Goal: Task Accomplishment & Management: Manage account settings

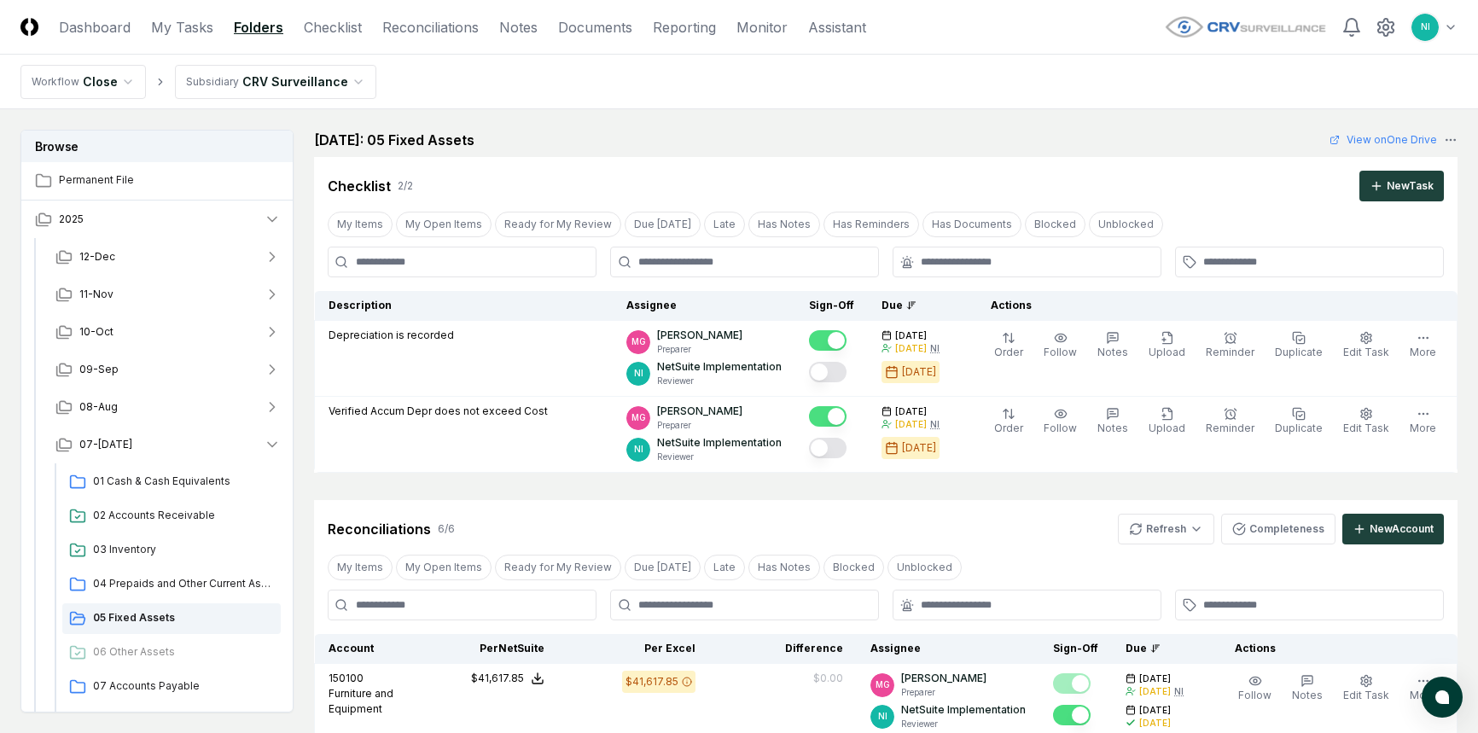
scroll to position [558, 0]
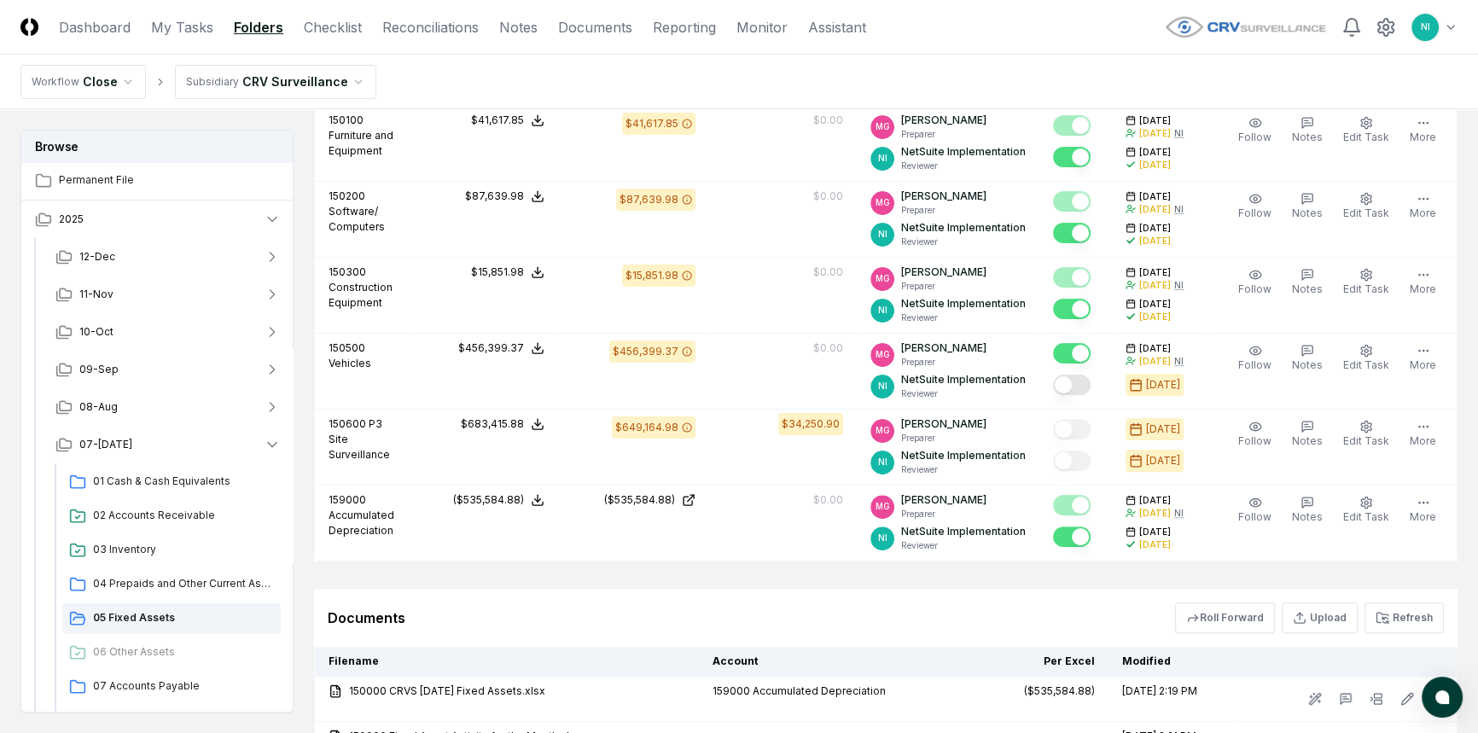
click at [1396, 609] on button "Refresh" at bounding box center [1404, 618] width 79 height 31
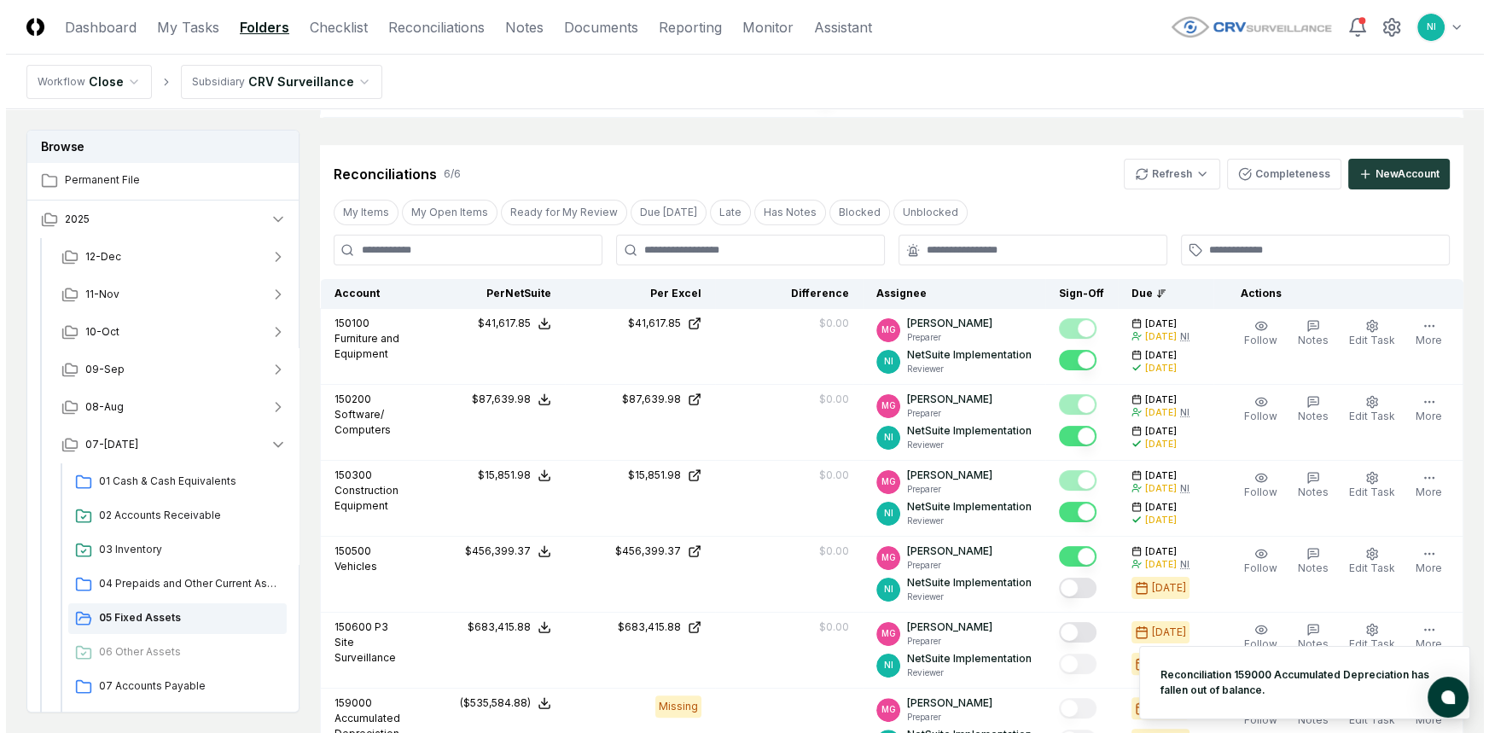
scroll to position [325, 0]
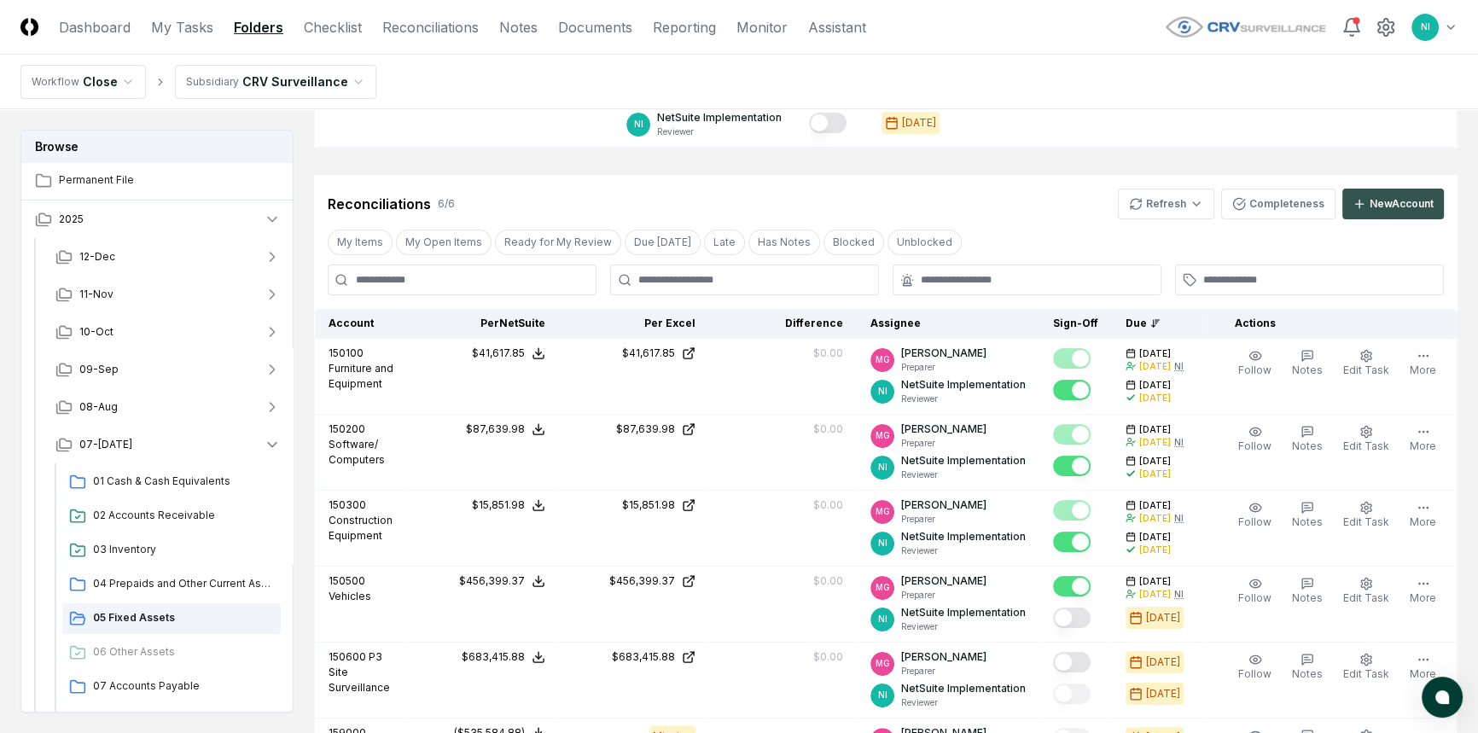
click at [1393, 207] on div "New Account" at bounding box center [1402, 203] width 64 height 15
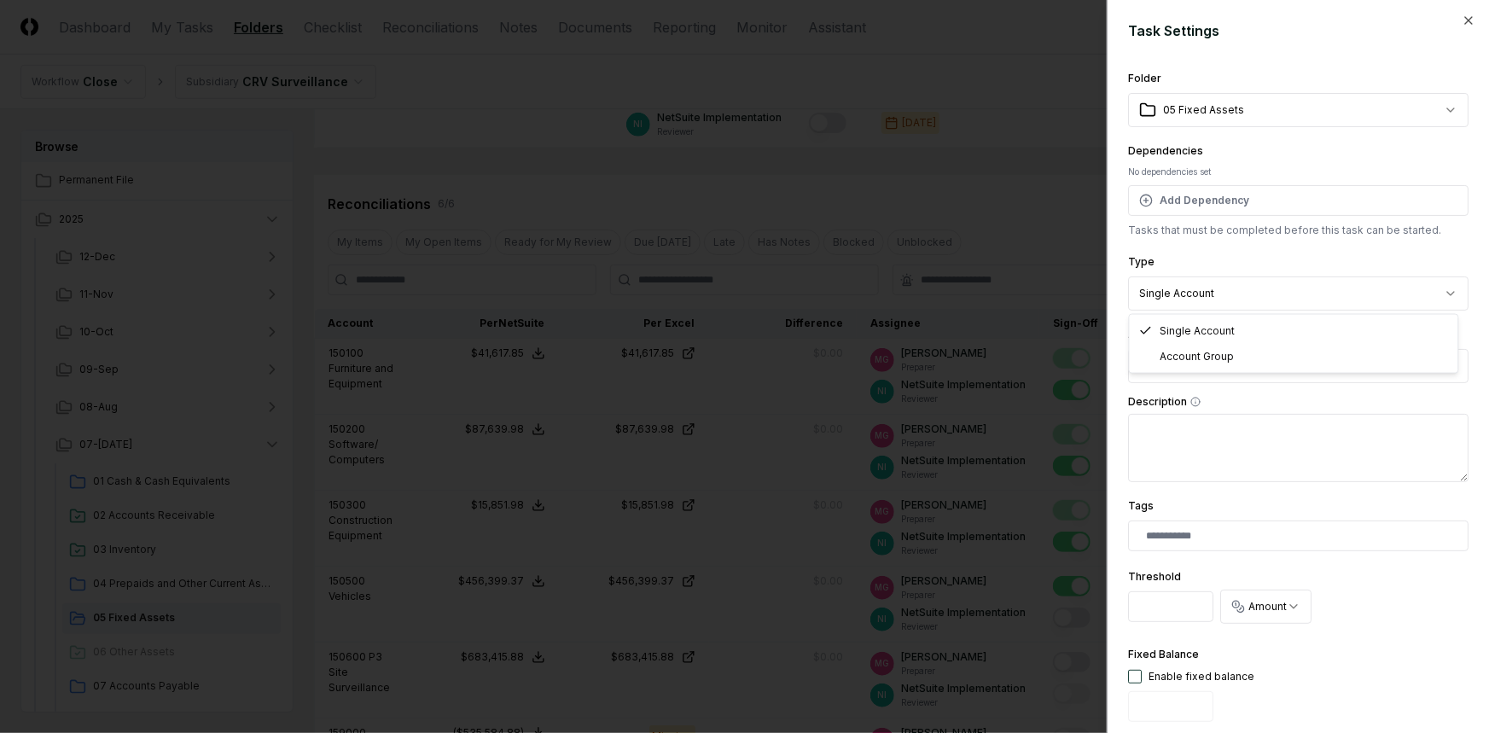
click at [1205, 294] on body "CloseCore Dashboard My Tasks Folders Checklist Reconciliations Notes Documents …" at bounding box center [739, 422] width 1478 height 1495
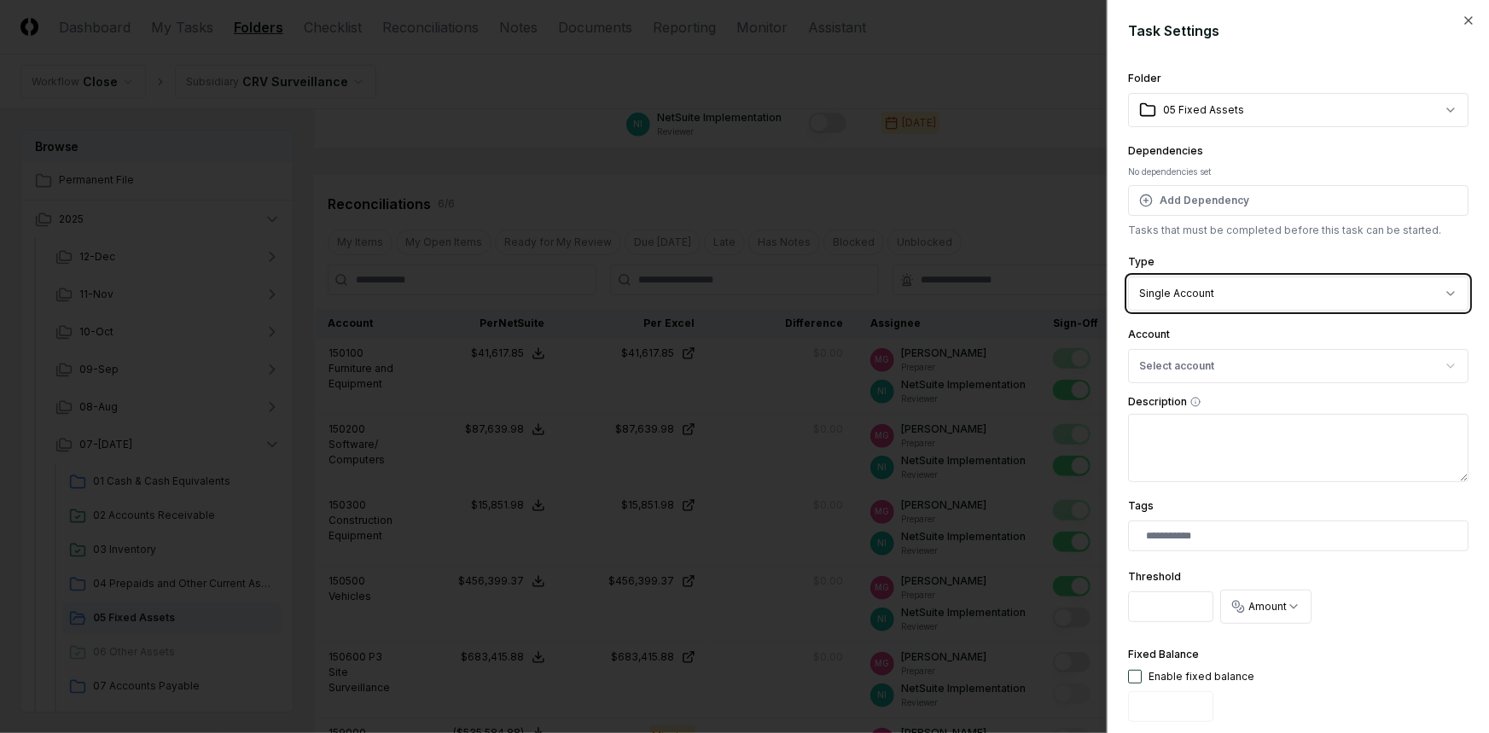
click at [1205, 294] on body "CloseCore Dashboard My Tasks Folders Checklist Reconciliations Notes Documents …" at bounding box center [739, 422] width 1478 height 1495
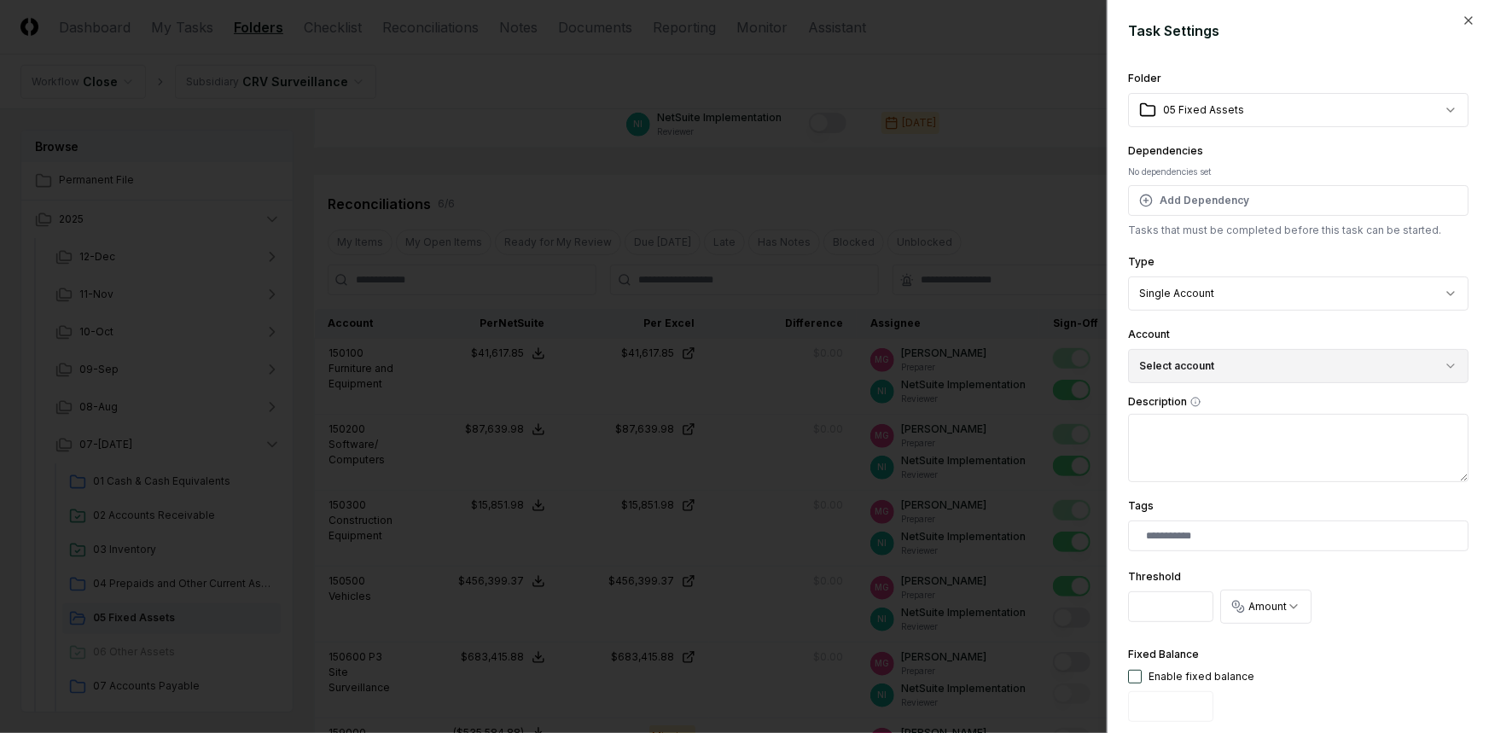
click at [1210, 353] on button "Select account" at bounding box center [1298, 366] width 341 height 34
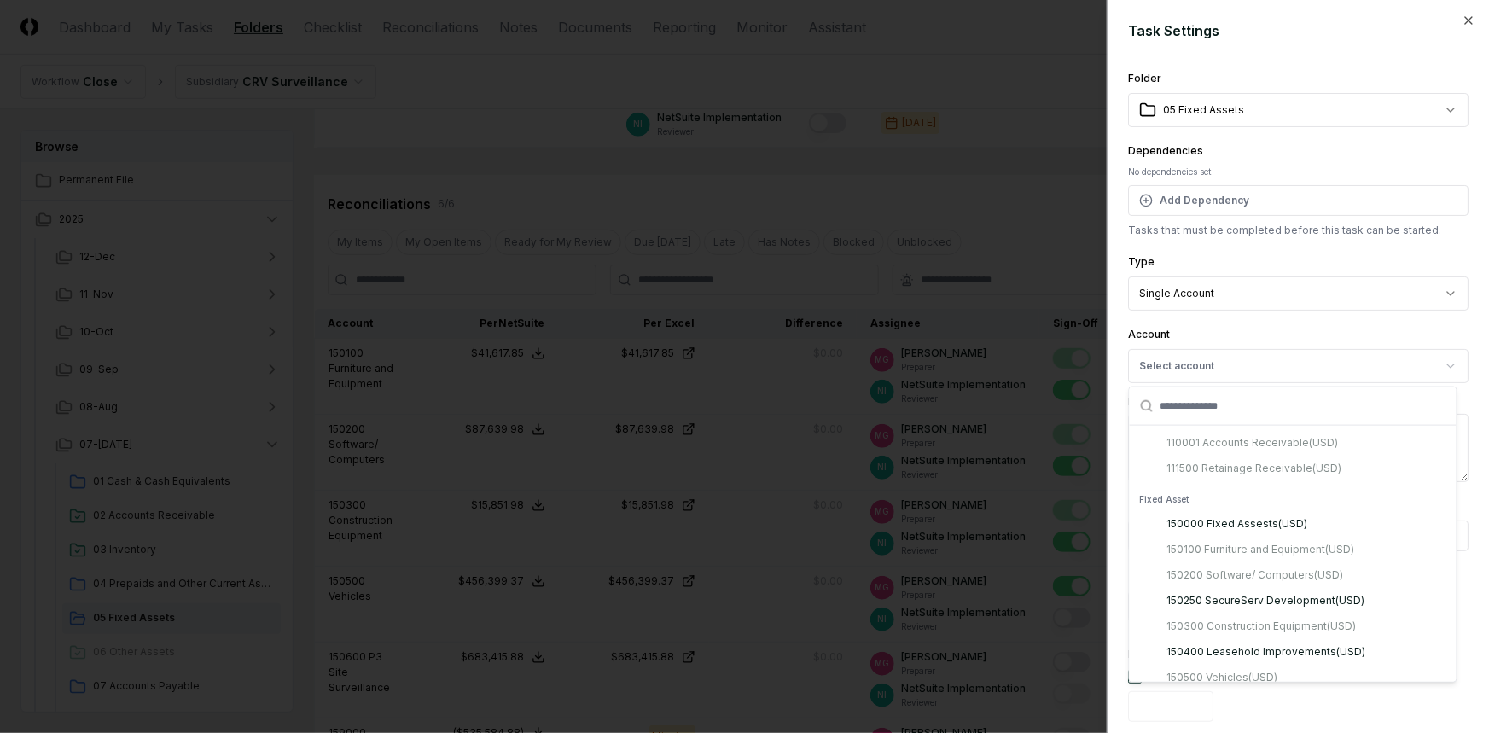
scroll to position [621, 0]
click at [1270, 598] on div "150250 SecureServ Development ( USD )" at bounding box center [1267, 599] width 198 height 15
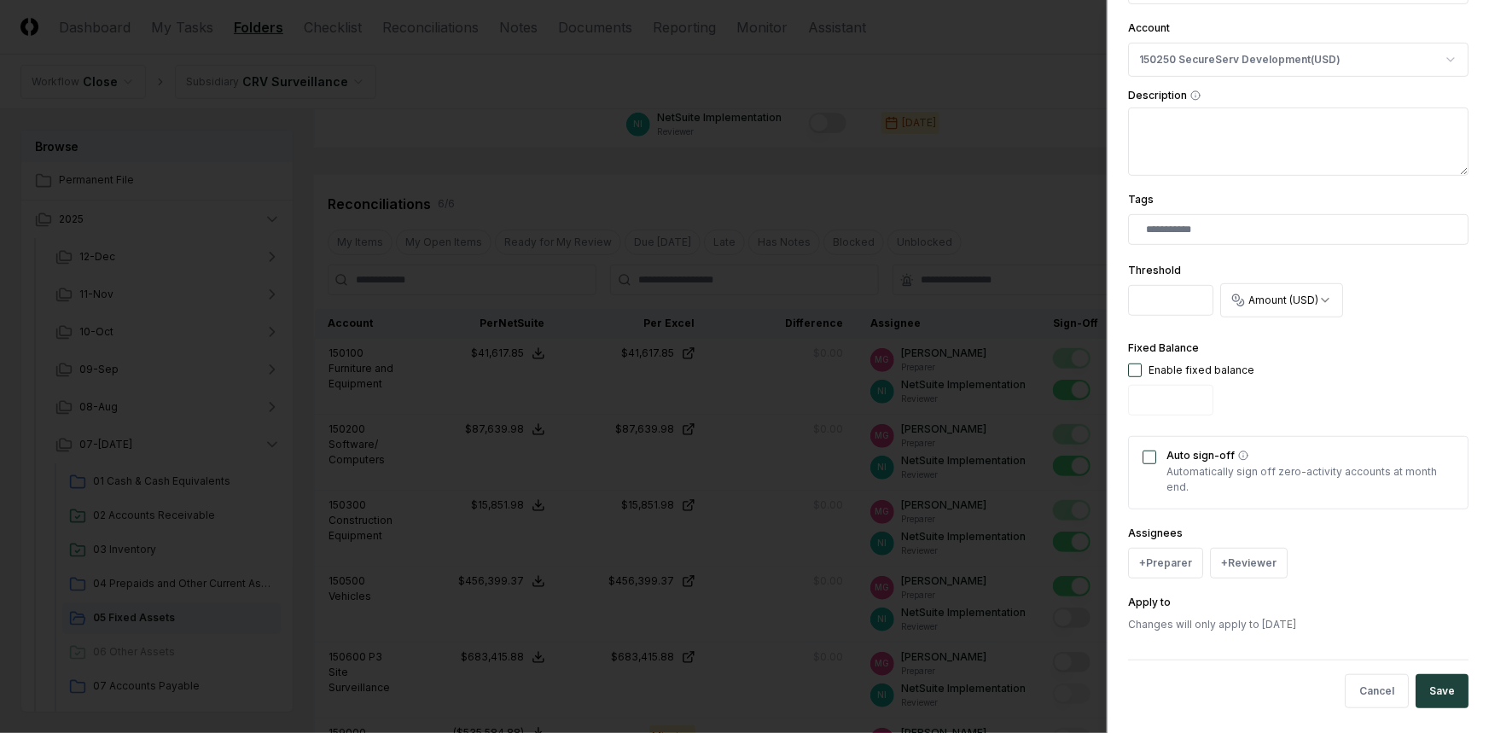
scroll to position [315, 0]
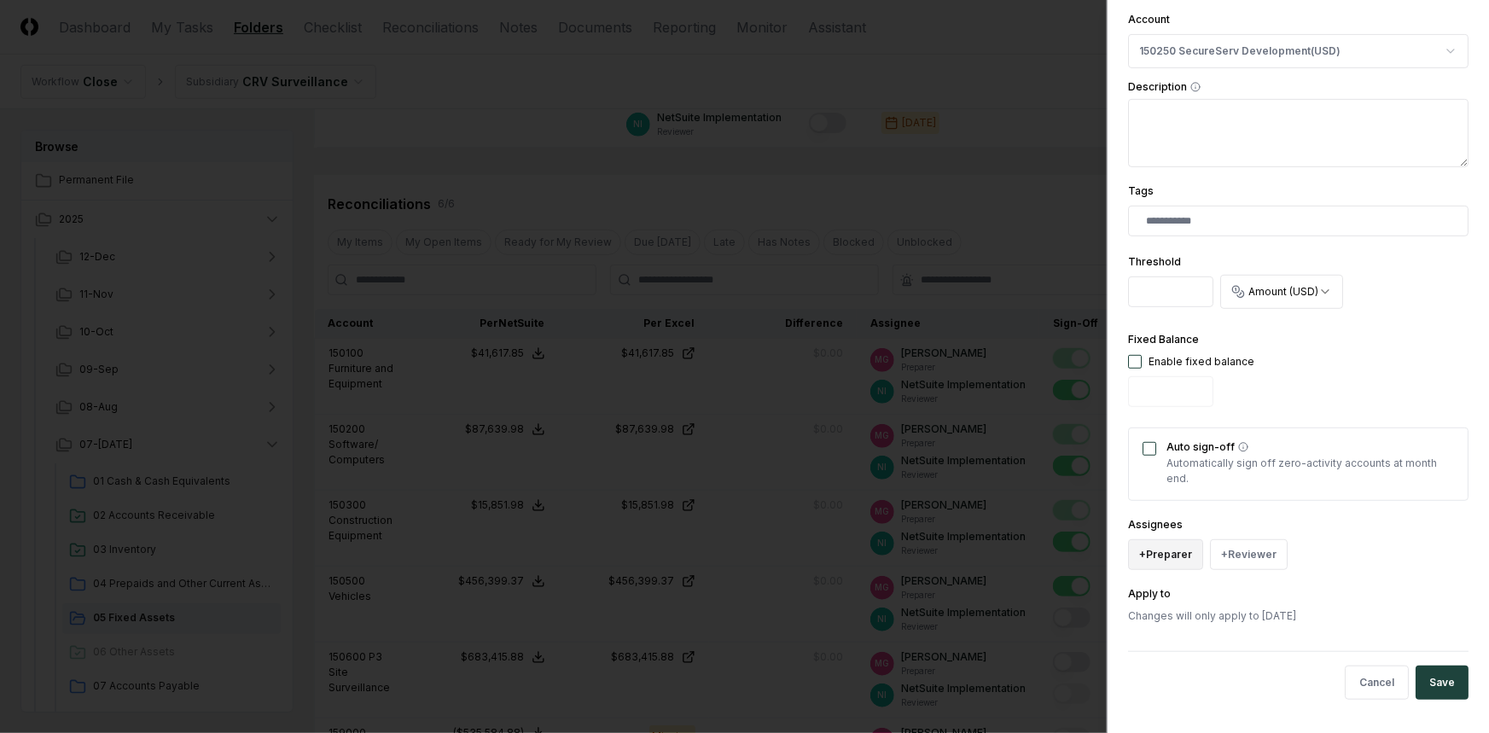
click at [1168, 554] on button "+ Preparer" at bounding box center [1165, 554] width 75 height 31
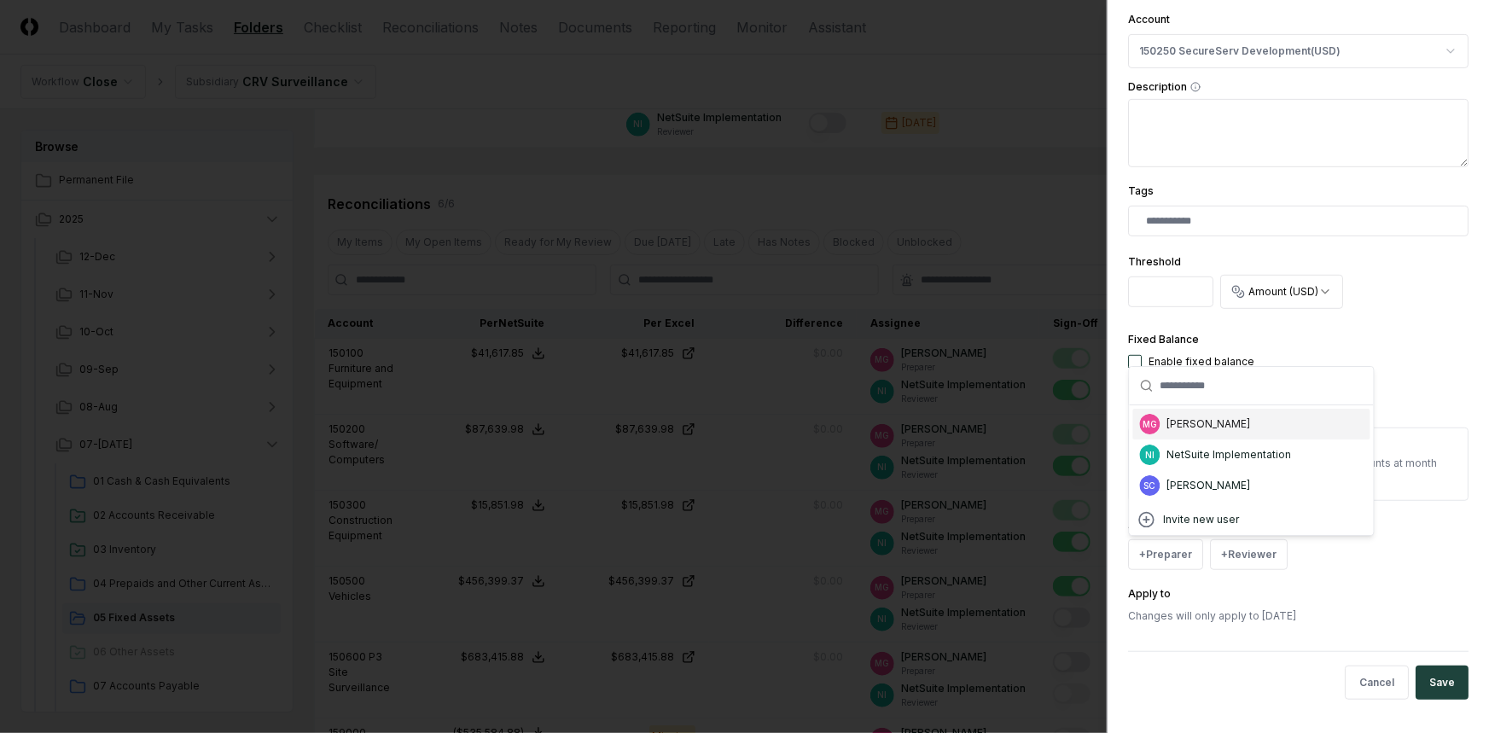
click at [1179, 422] on div "[PERSON_NAME]" at bounding box center [1210, 424] width 84 height 15
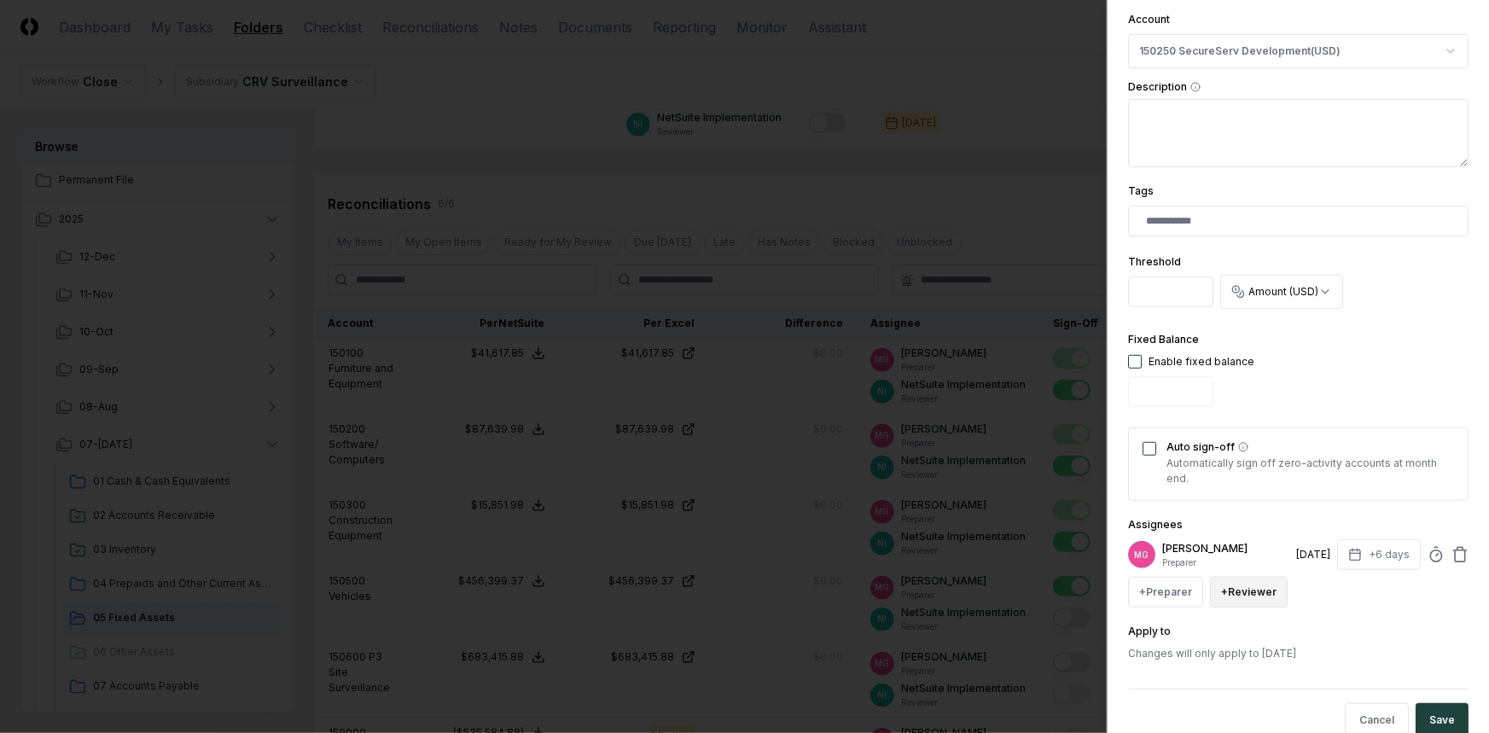
click at [1247, 587] on button "+ Reviewer" at bounding box center [1249, 592] width 78 height 31
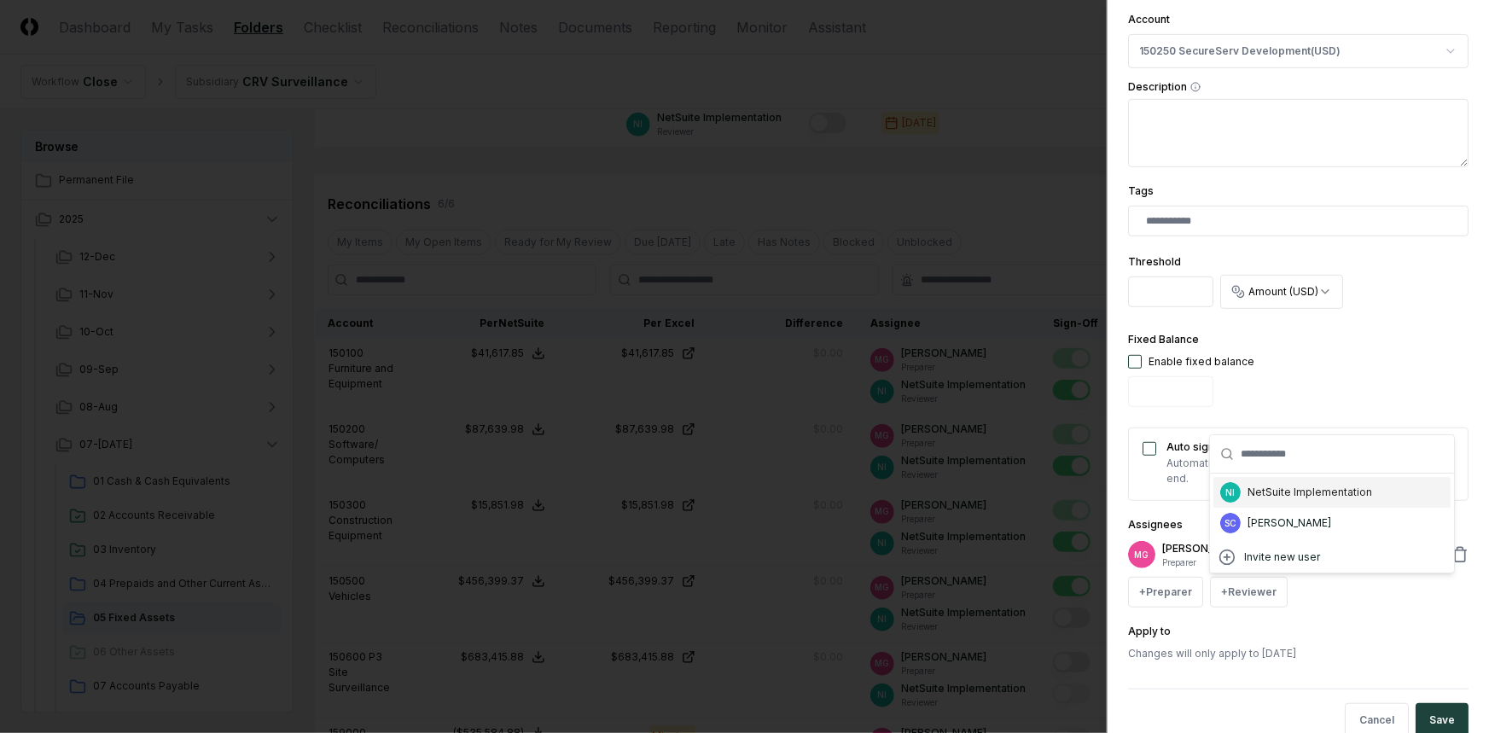
click at [1244, 493] on div "NI NetSuite Implementation" at bounding box center [1332, 492] width 237 height 31
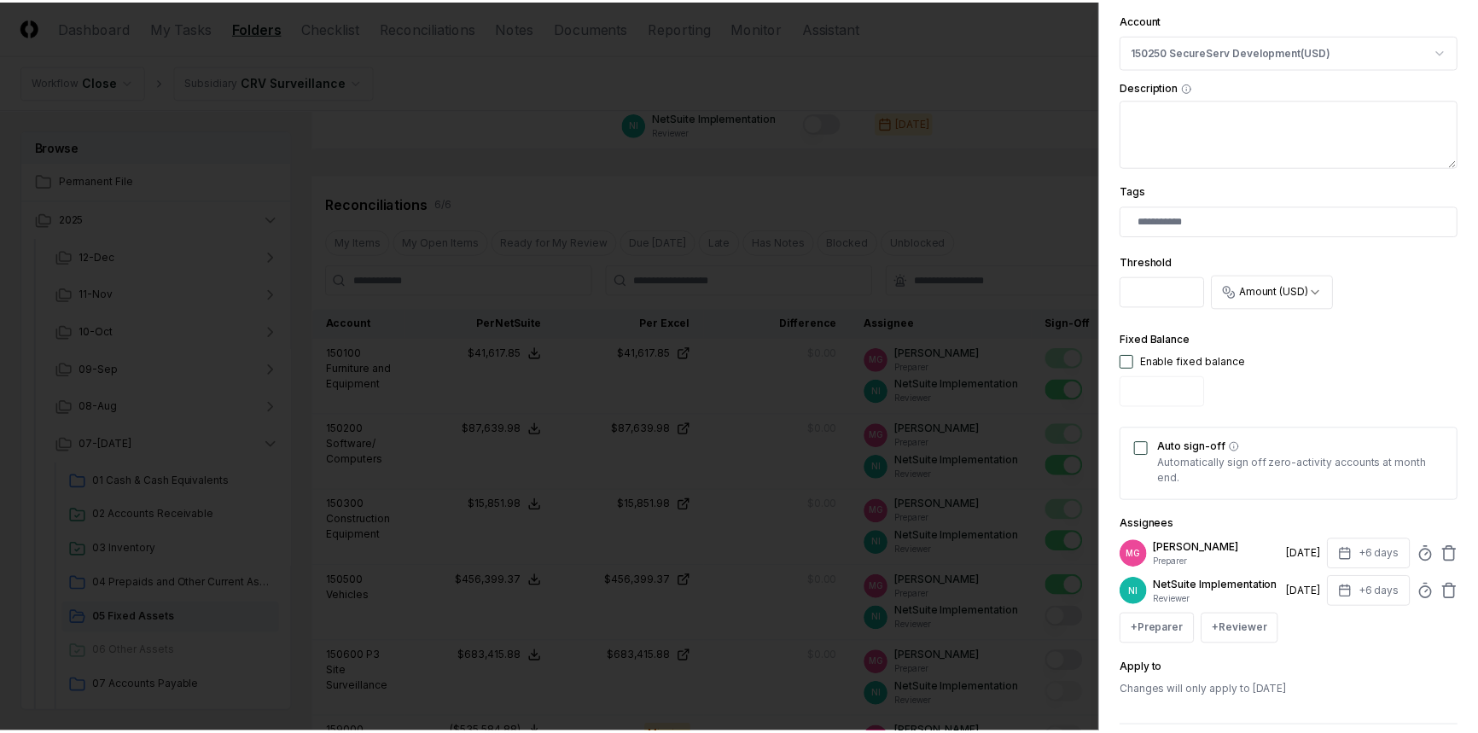
scroll to position [402, 0]
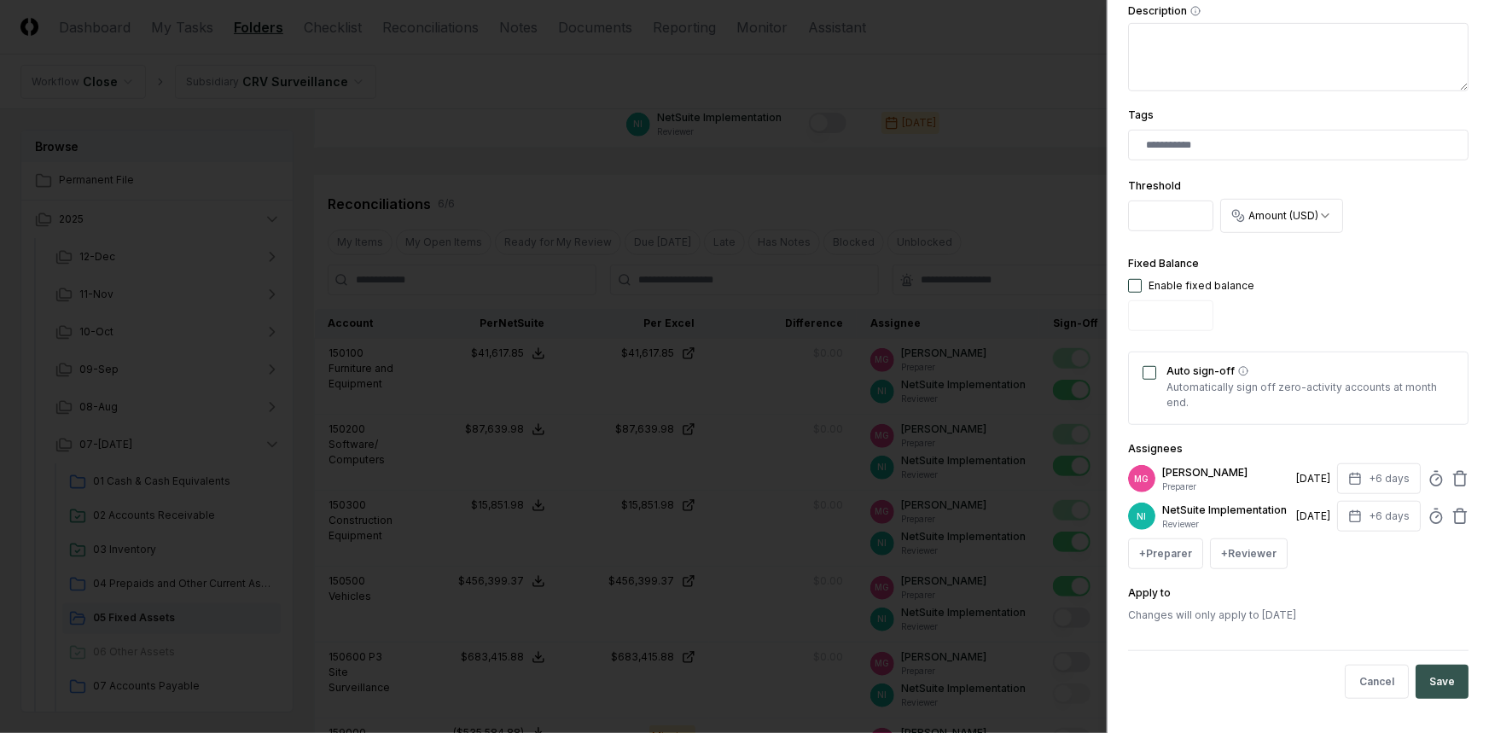
click at [1437, 688] on button "Save" at bounding box center [1442, 682] width 53 height 34
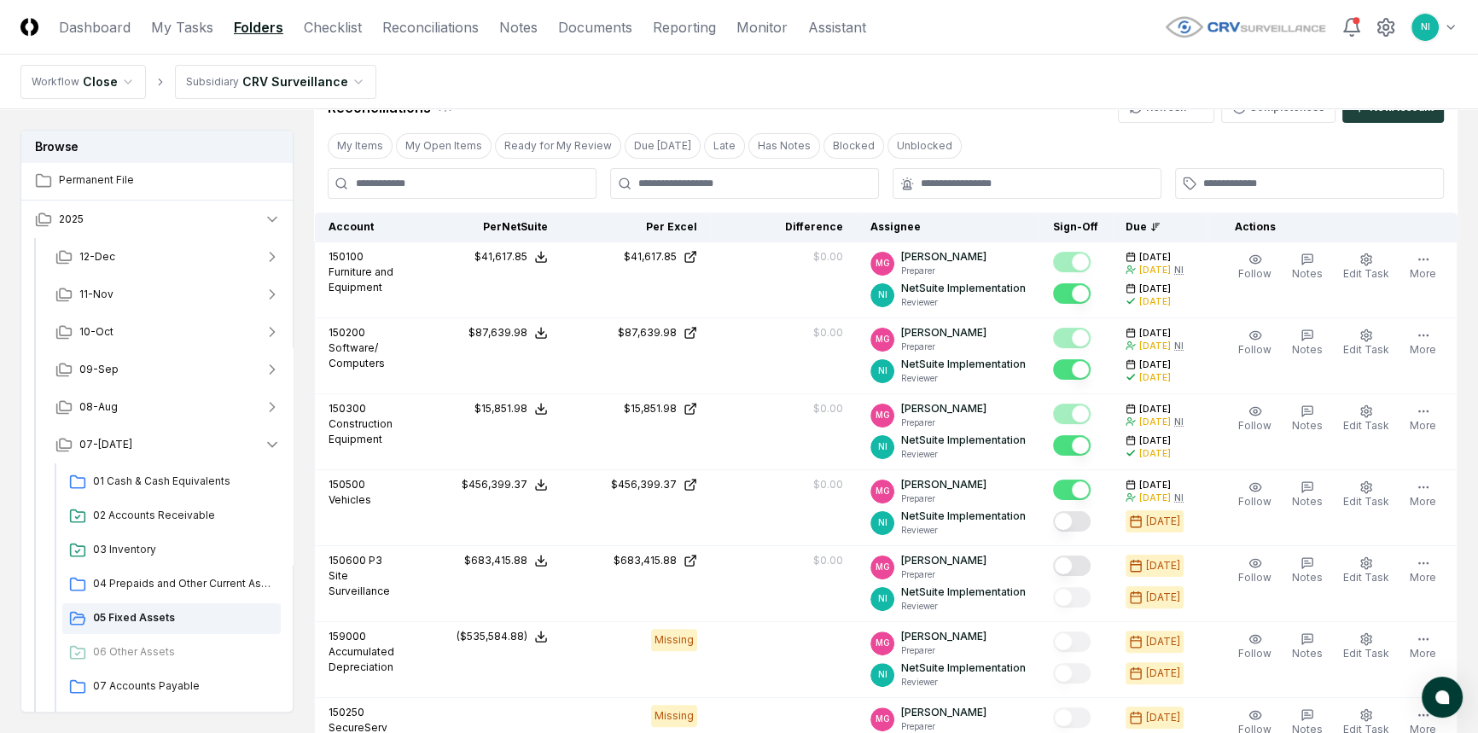
scroll to position [403, 0]
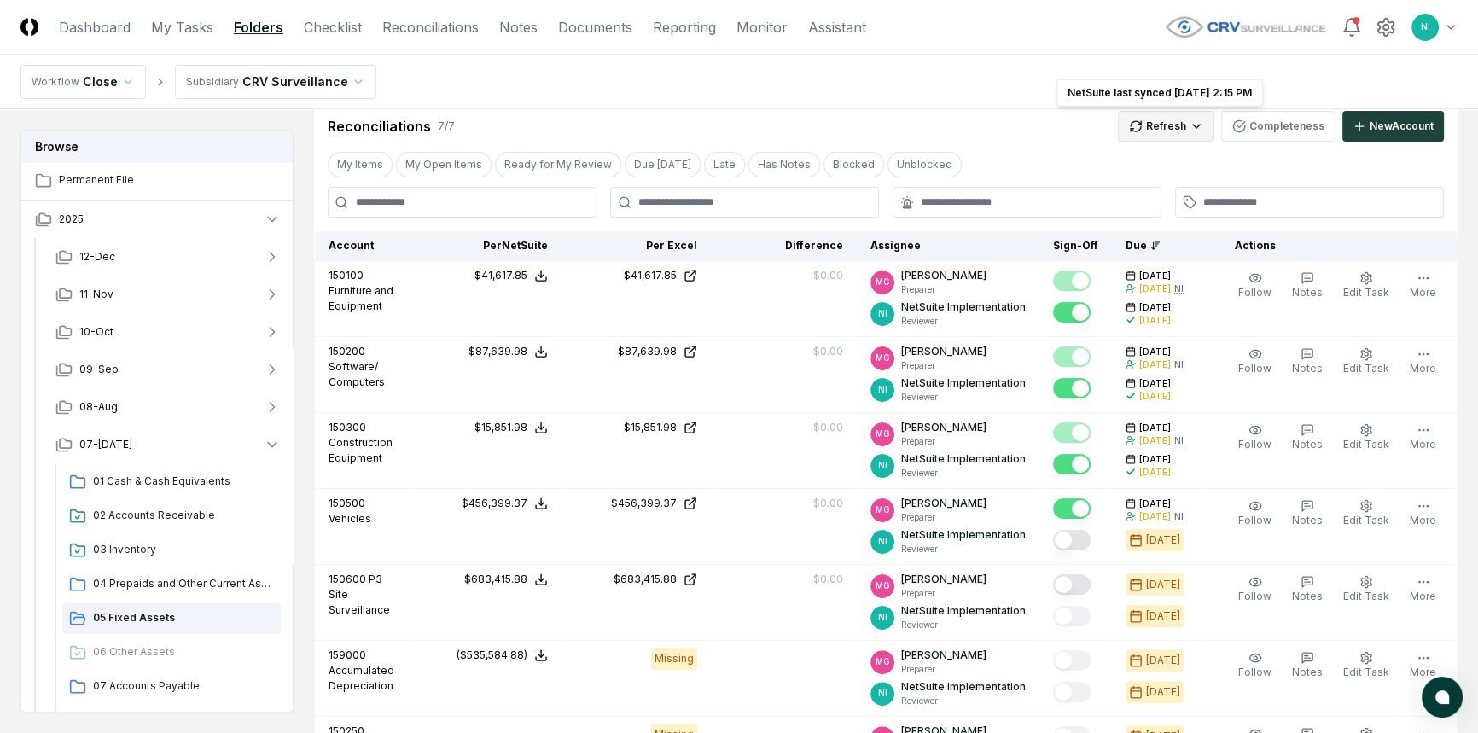
click at [1195, 131] on html "CloseCore Dashboard My Tasks Folders Checklist Reconciliations Notes Documents …" at bounding box center [739, 382] width 1478 height 1570
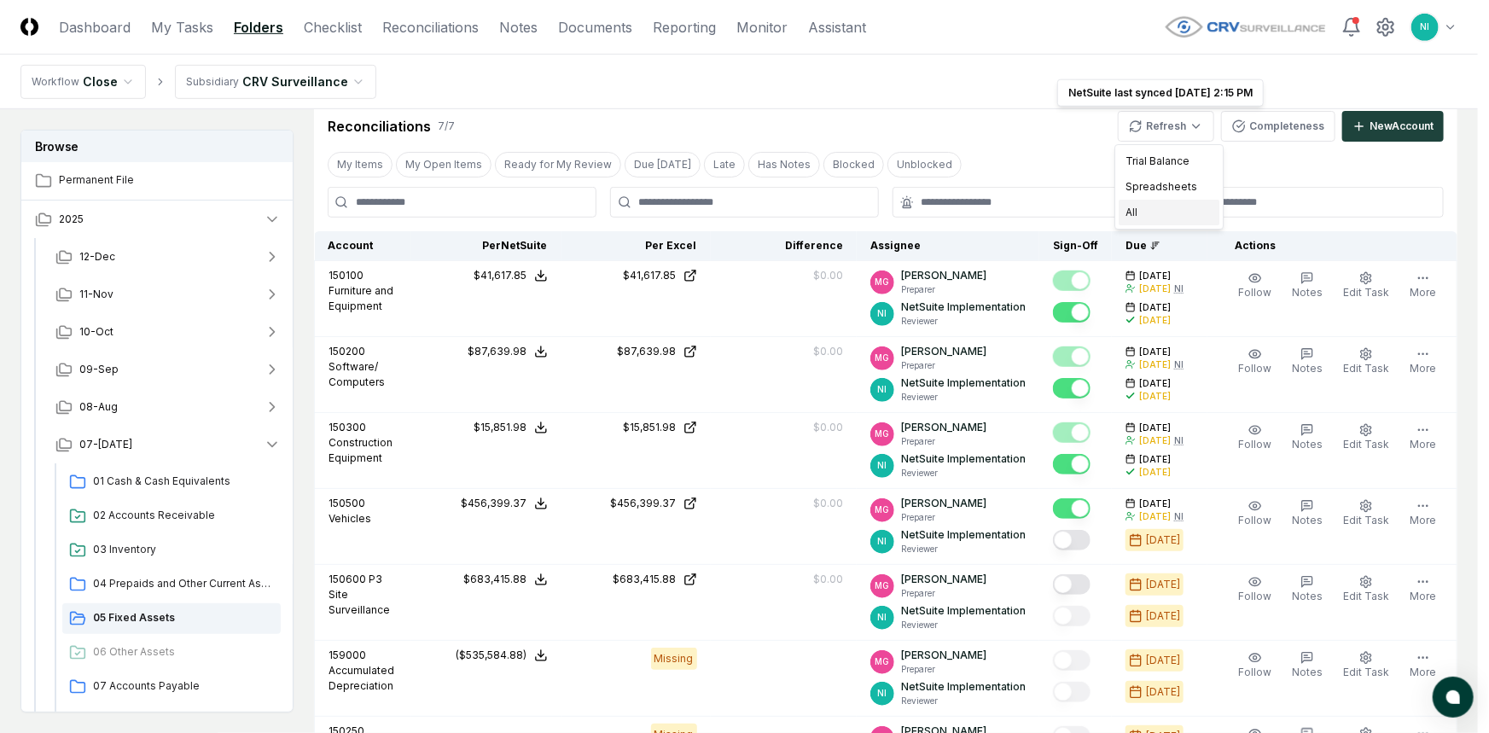
click at [1170, 204] on div "All" at bounding box center [1169, 213] width 101 height 26
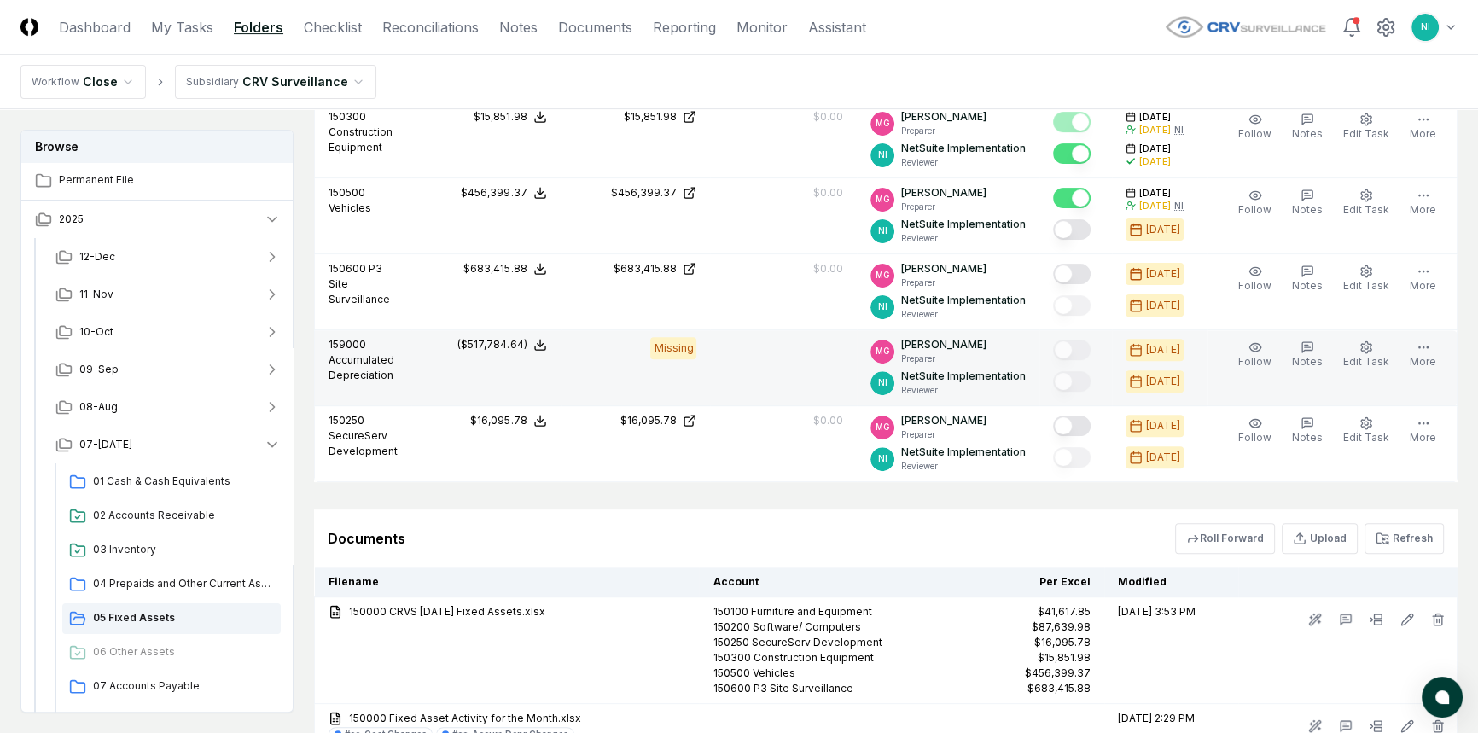
scroll to position [791, 0]
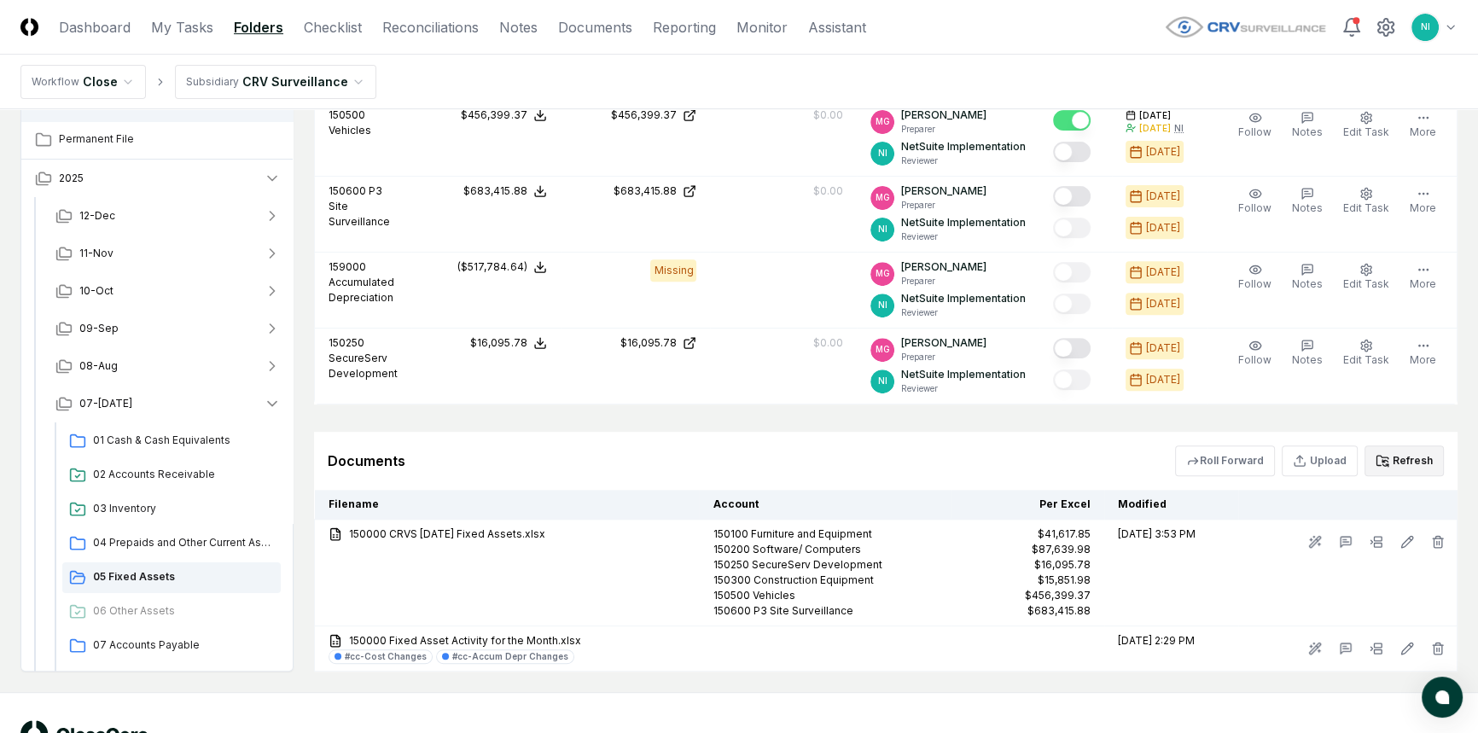
click at [1407, 454] on button "Refresh" at bounding box center [1404, 461] width 79 height 31
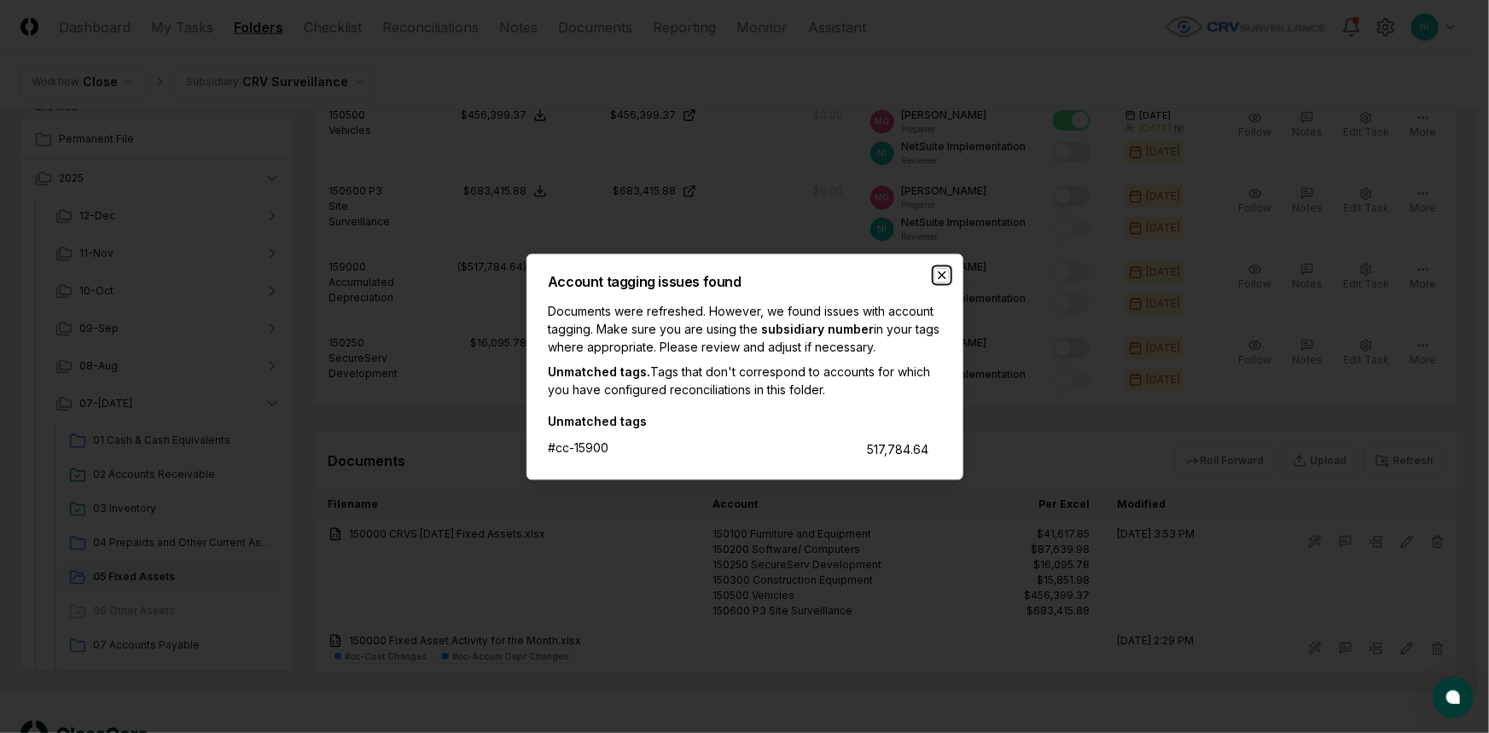
click at [938, 277] on icon "button" at bounding box center [942, 275] width 14 height 14
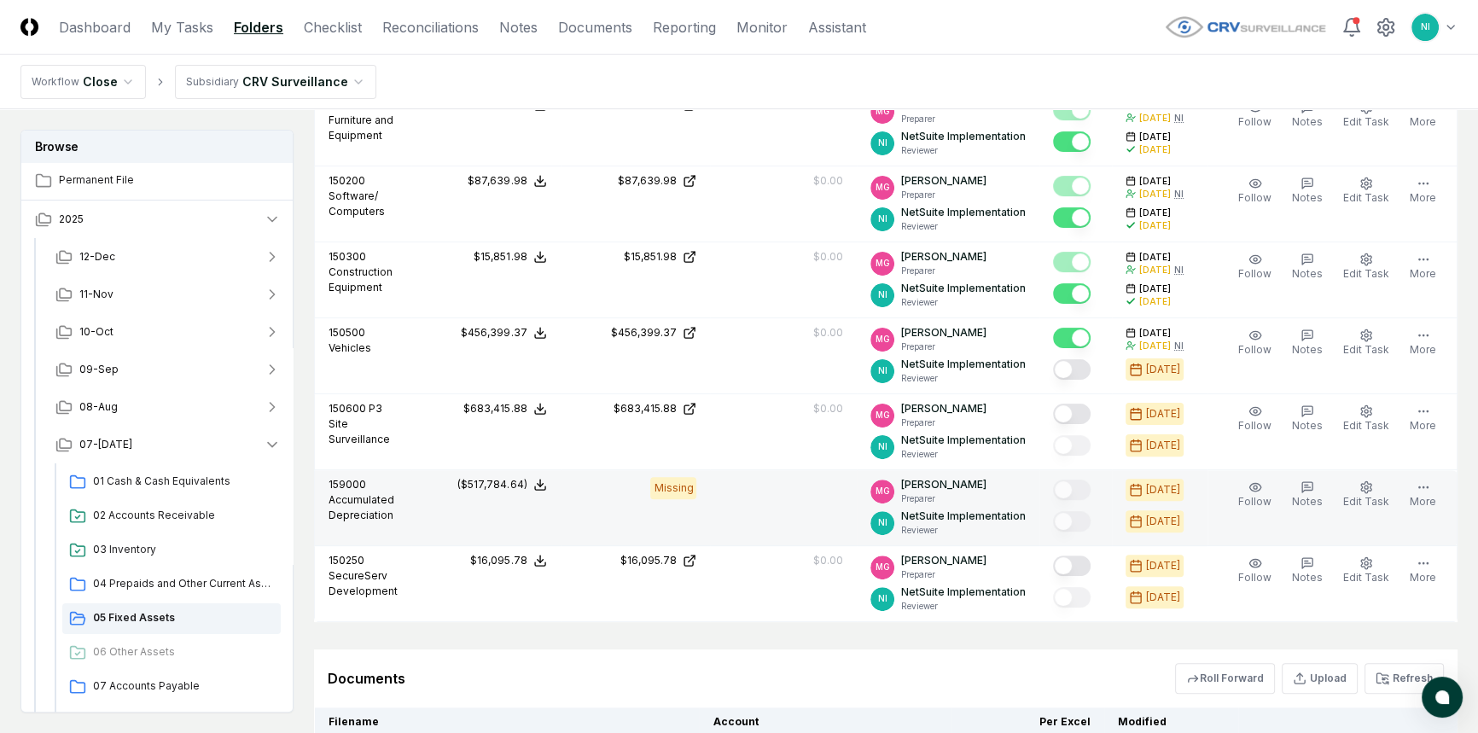
scroll to position [481, 0]
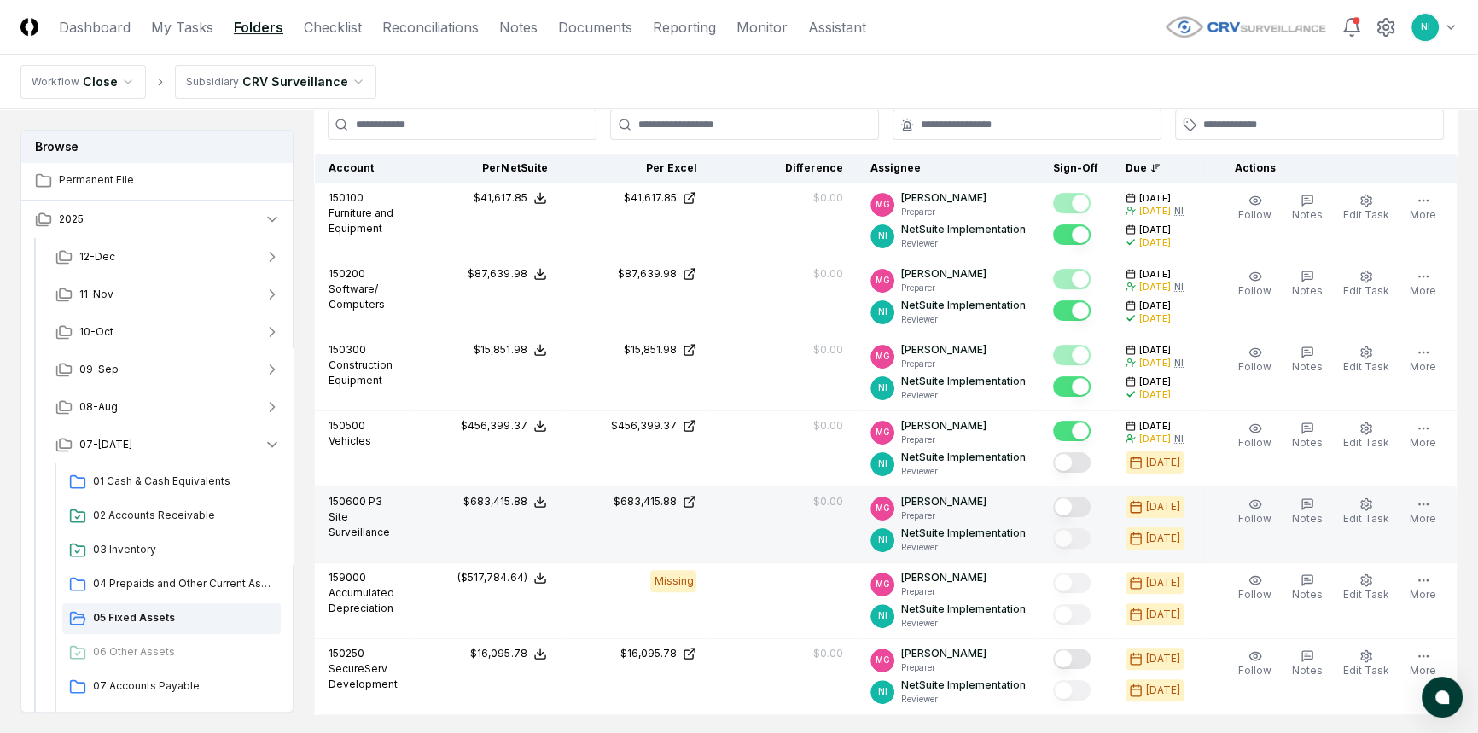
click at [1084, 503] on button "Mark complete" at bounding box center [1072, 507] width 38 height 20
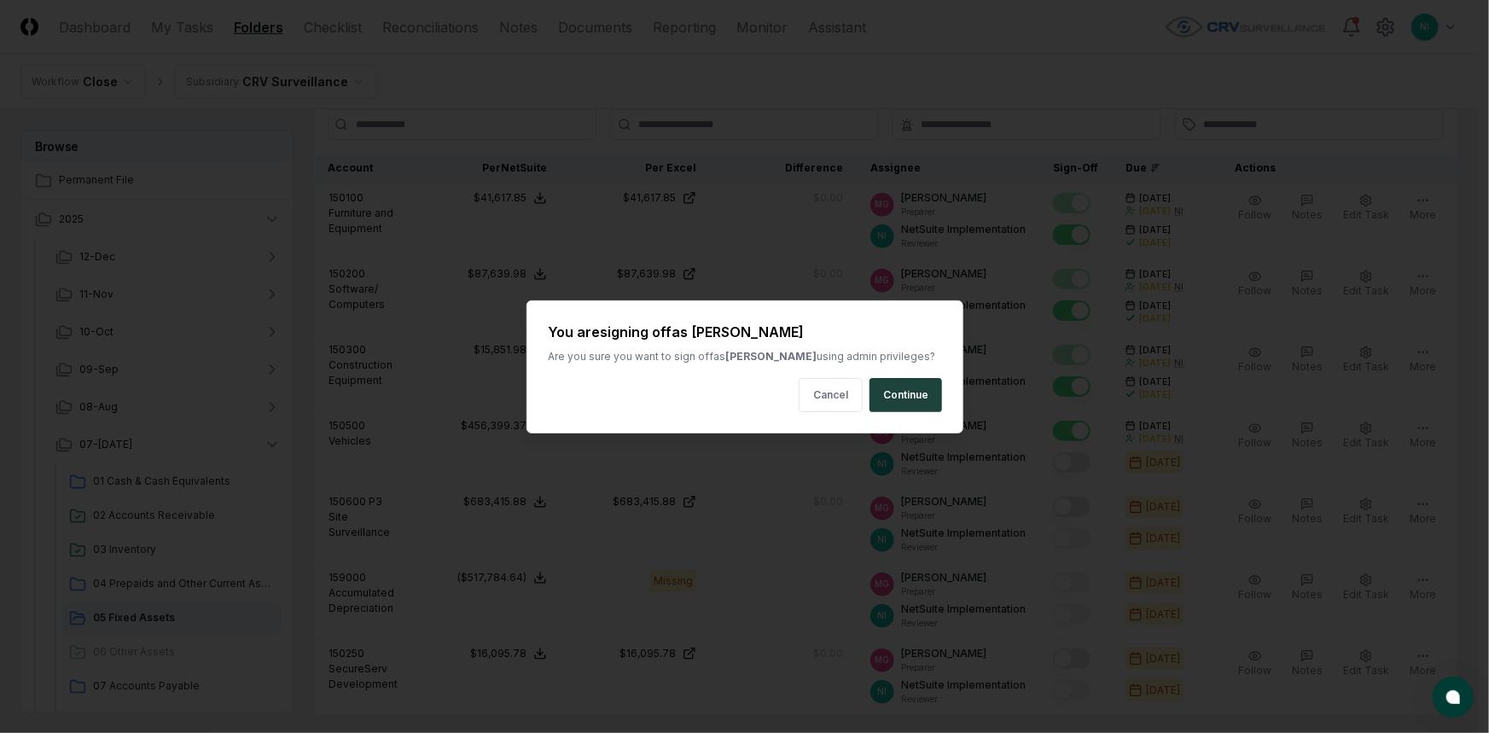
drag, startPoint x: 897, startPoint y: 395, endPoint x: 905, endPoint y: 431, distance: 36.7
click at [898, 394] on button "Continue" at bounding box center [906, 395] width 73 height 34
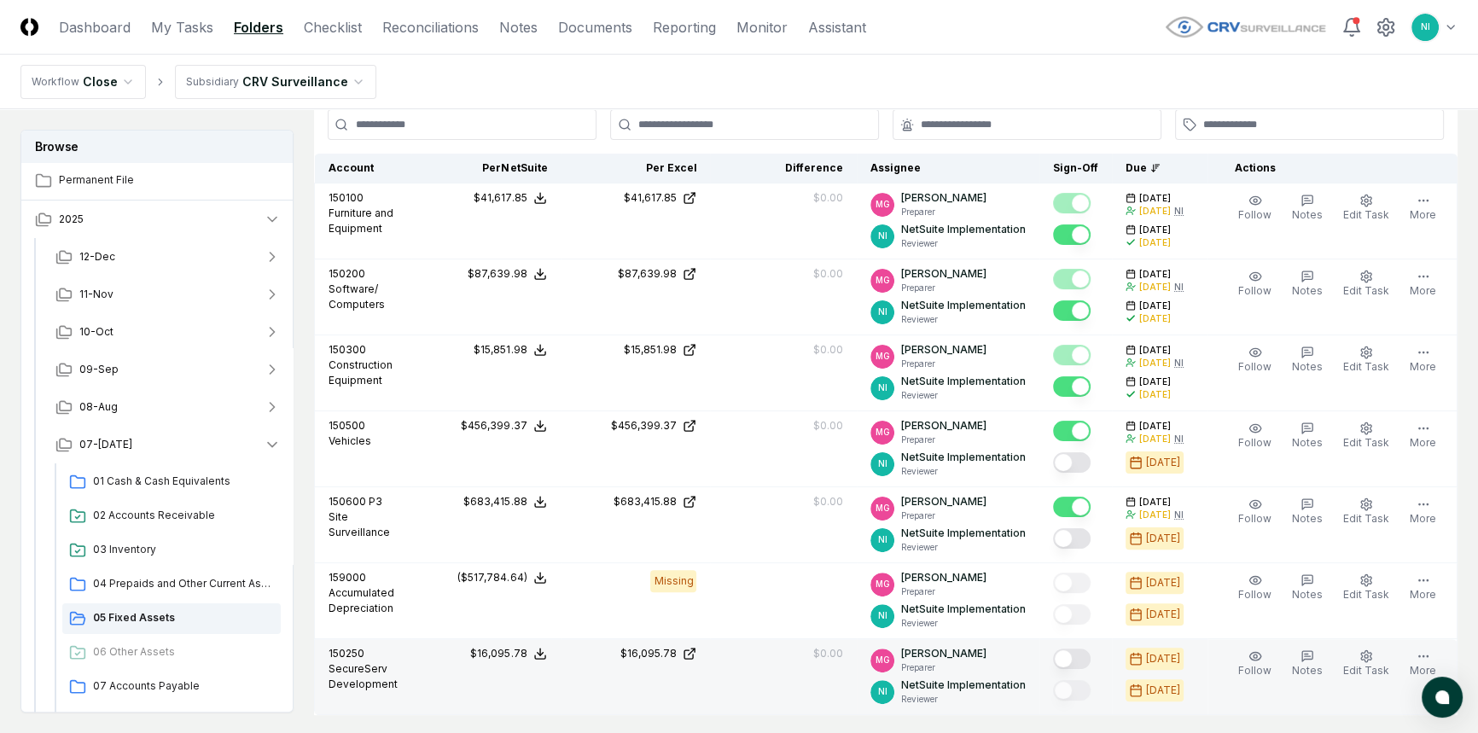
click at [1090, 655] on button "Mark complete" at bounding box center [1072, 659] width 38 height 20
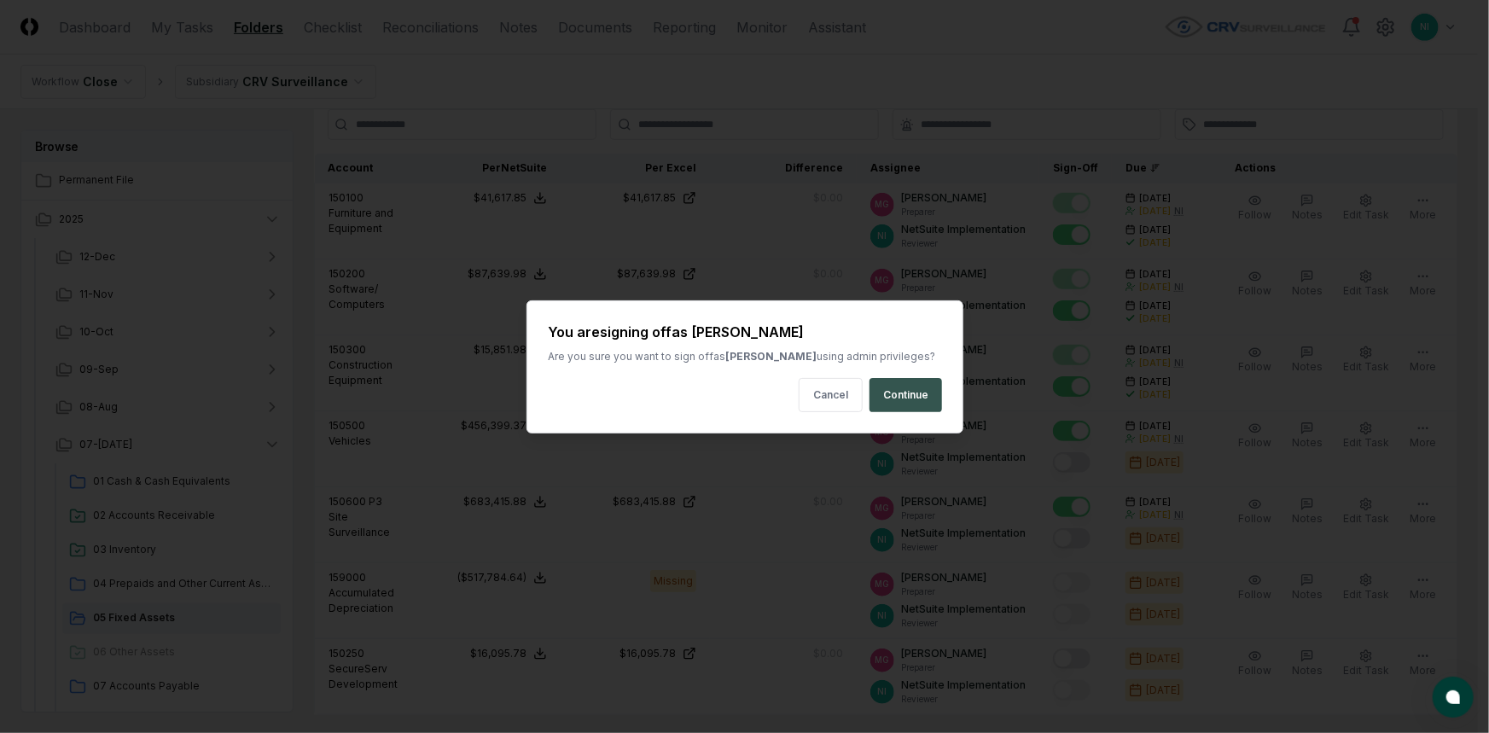
click at [908, 400] on button "Continue" at bounding box center [906, 395] width 73 height 34
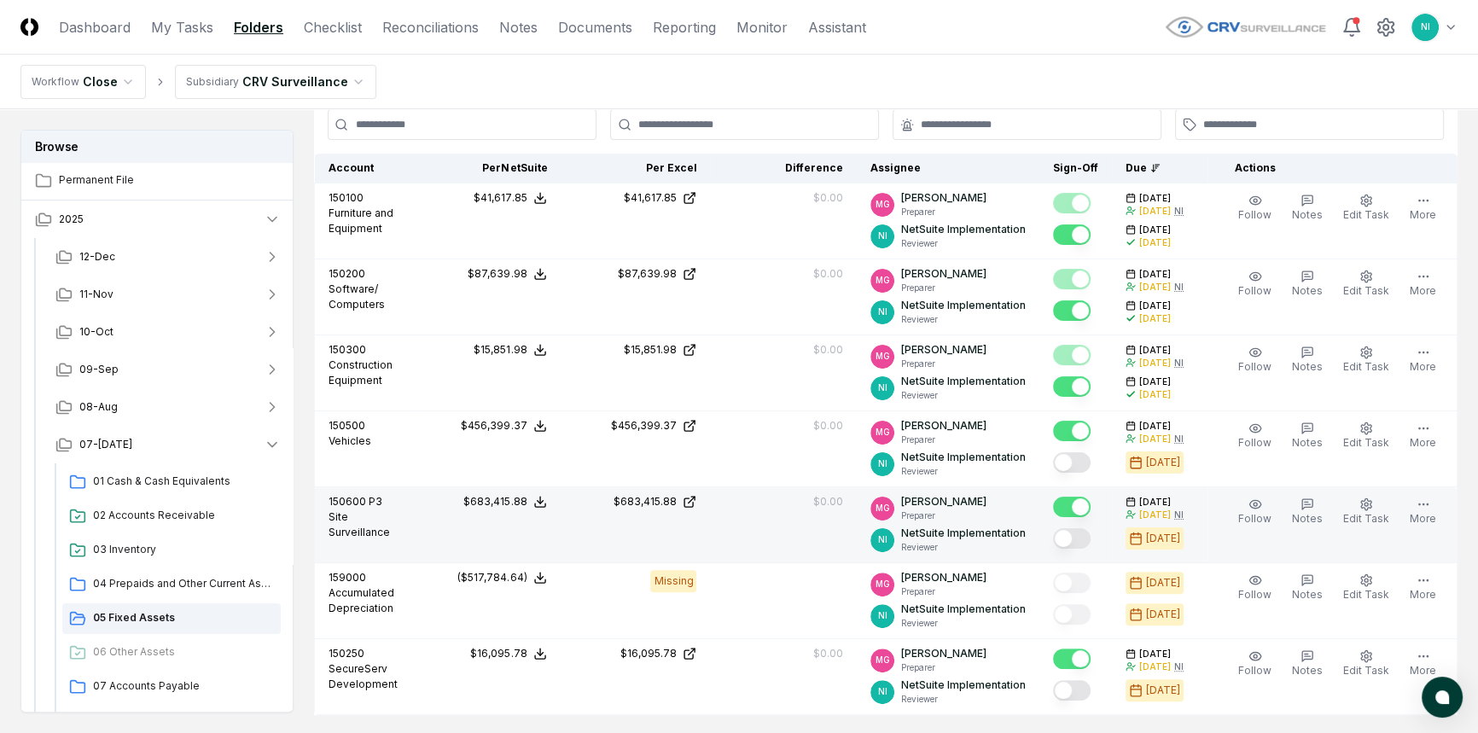
click at [1082, 538] on button "Mark complete" at bounding box center [1072, 538] width 38 height 20
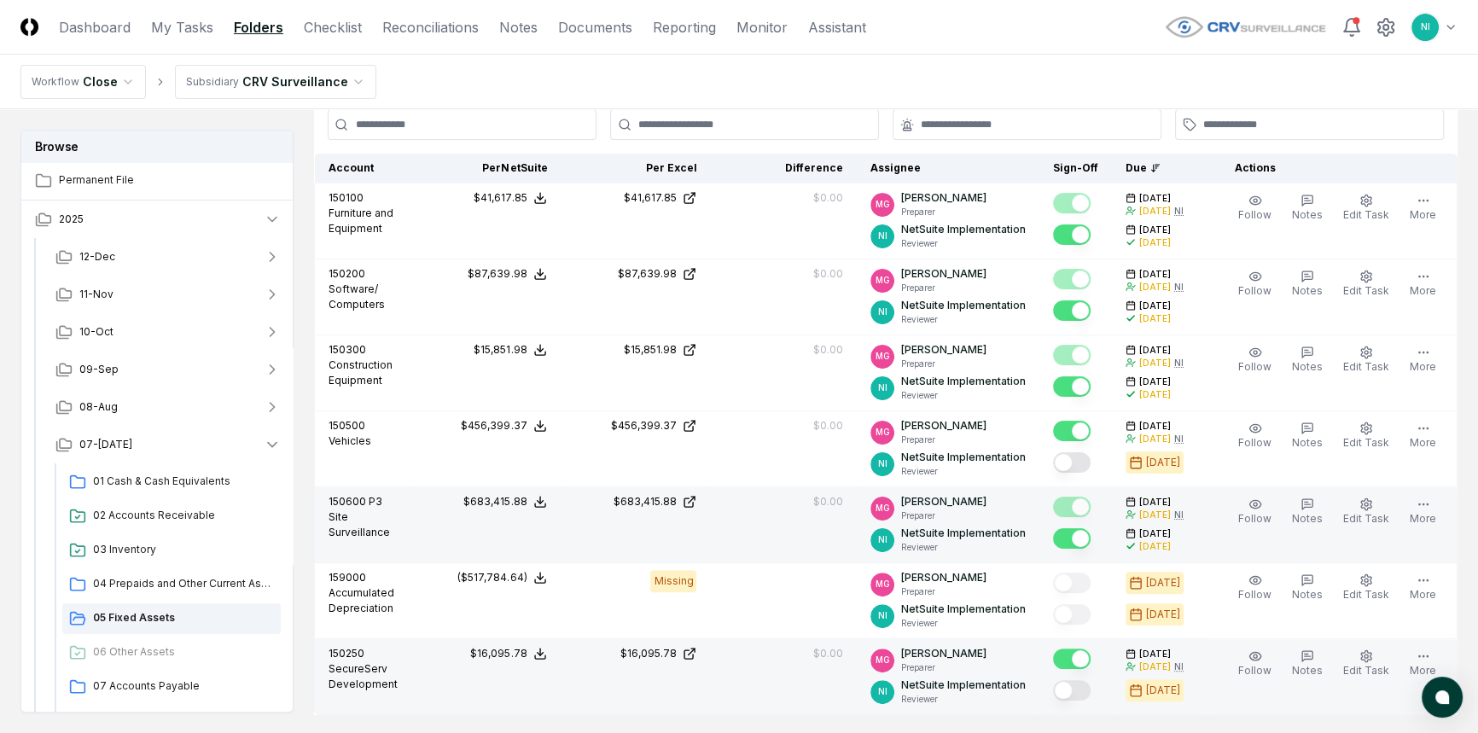
click at [1091, 686] on button "Mark complete" at bounding box center [1072, 690] width 38 height 20
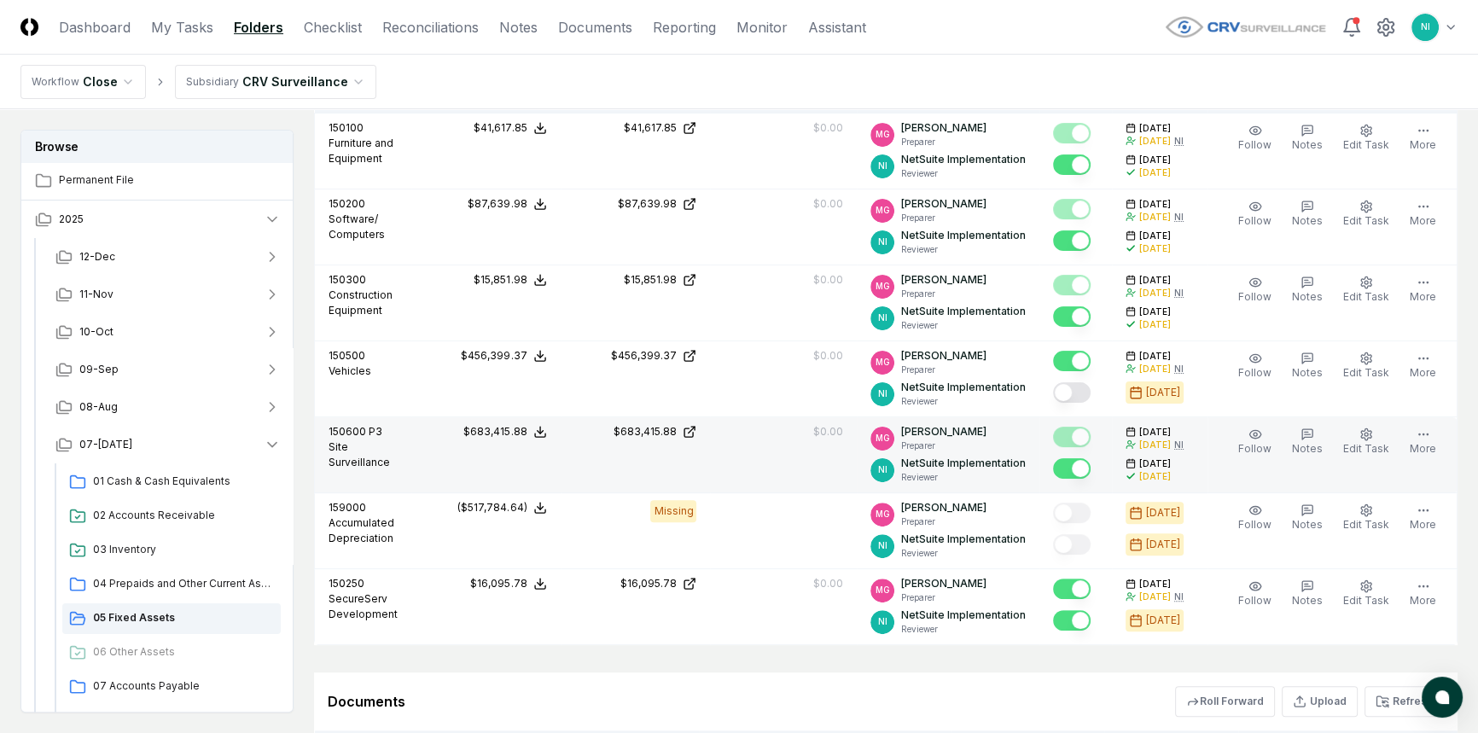
scroll to position [636, 0]
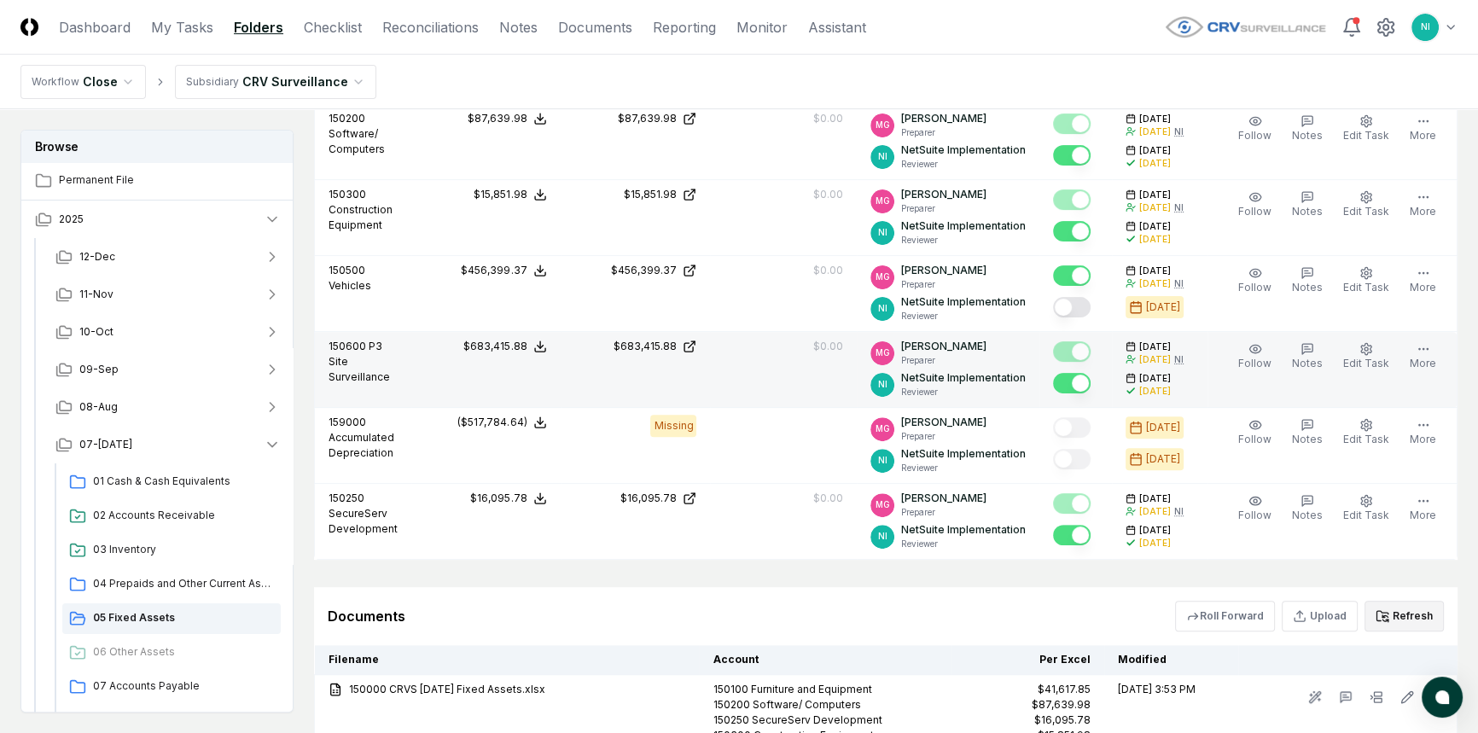
click at [1401, 615] on button "Refresh" at bounding box center [1404, 616] width 79 height 31
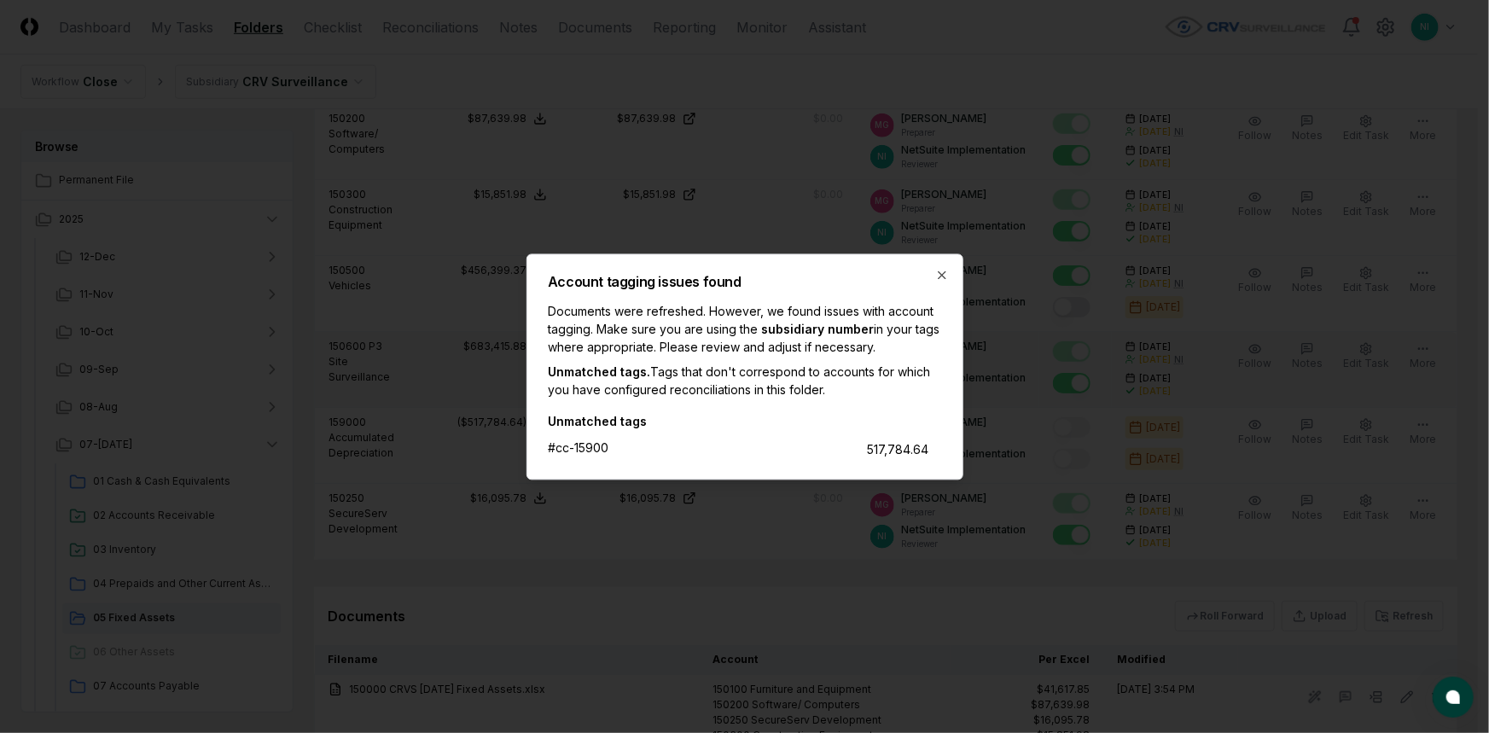
click at [949, 275] on div "Account tagging issues found Documents were refreshed. However, we found issues…" at bounding box center [745, 366] width 437 height 226
click at [938, 278] on icon "button" at bounding box center [942, 275] width 14 height 14
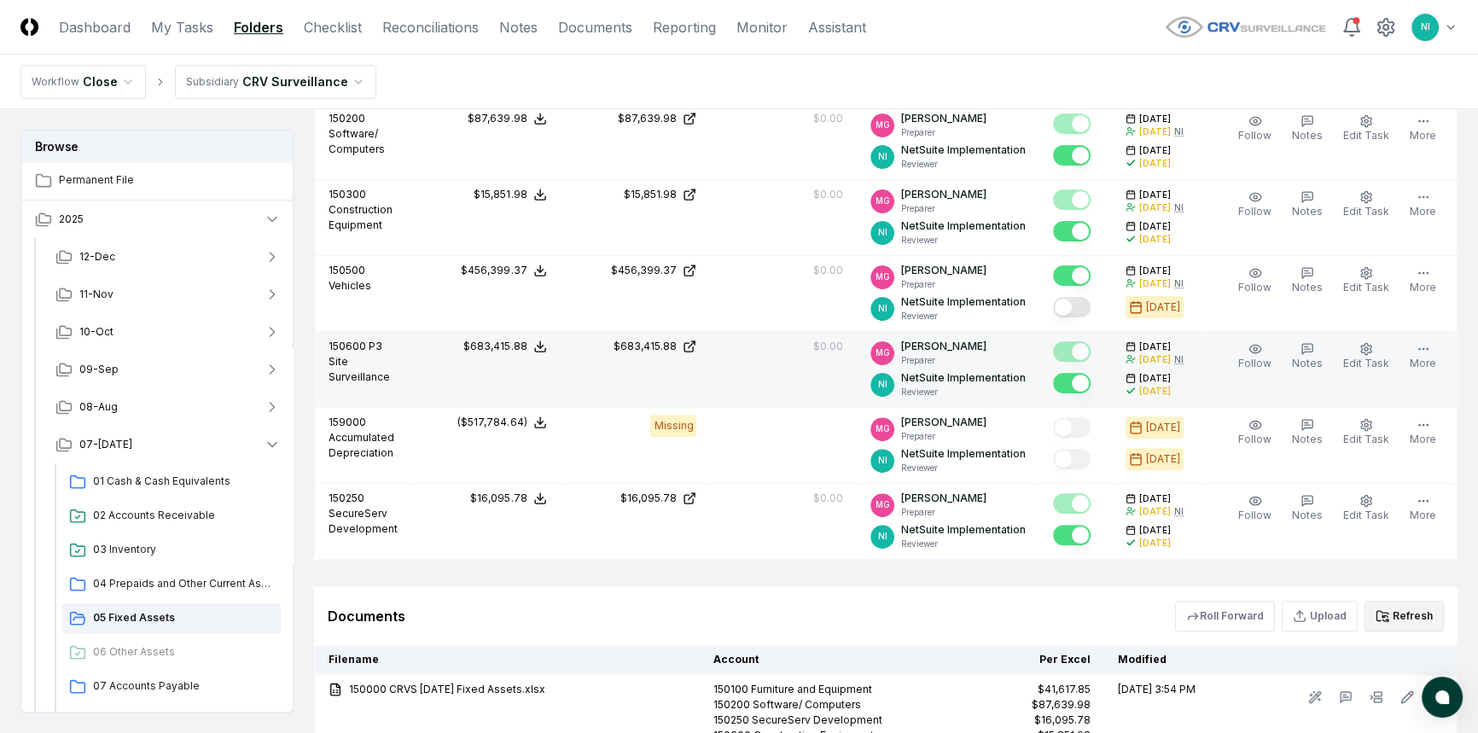
click at [1407, 612] on button "Refresh" at bounding box center [1404, 616] width 79 height 31
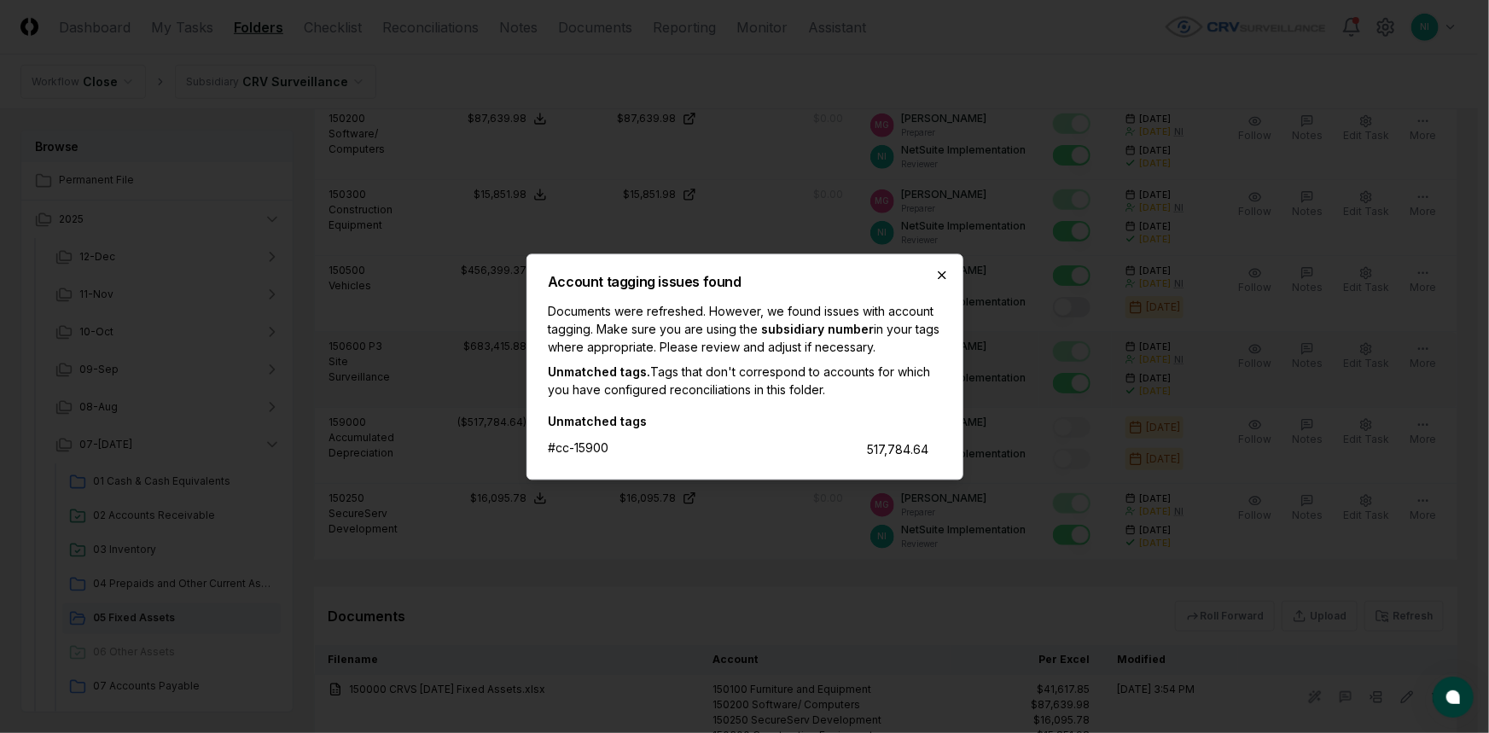
click at [943, 274] on icon "button" at bounding box center [942, 275] width 14 height 14
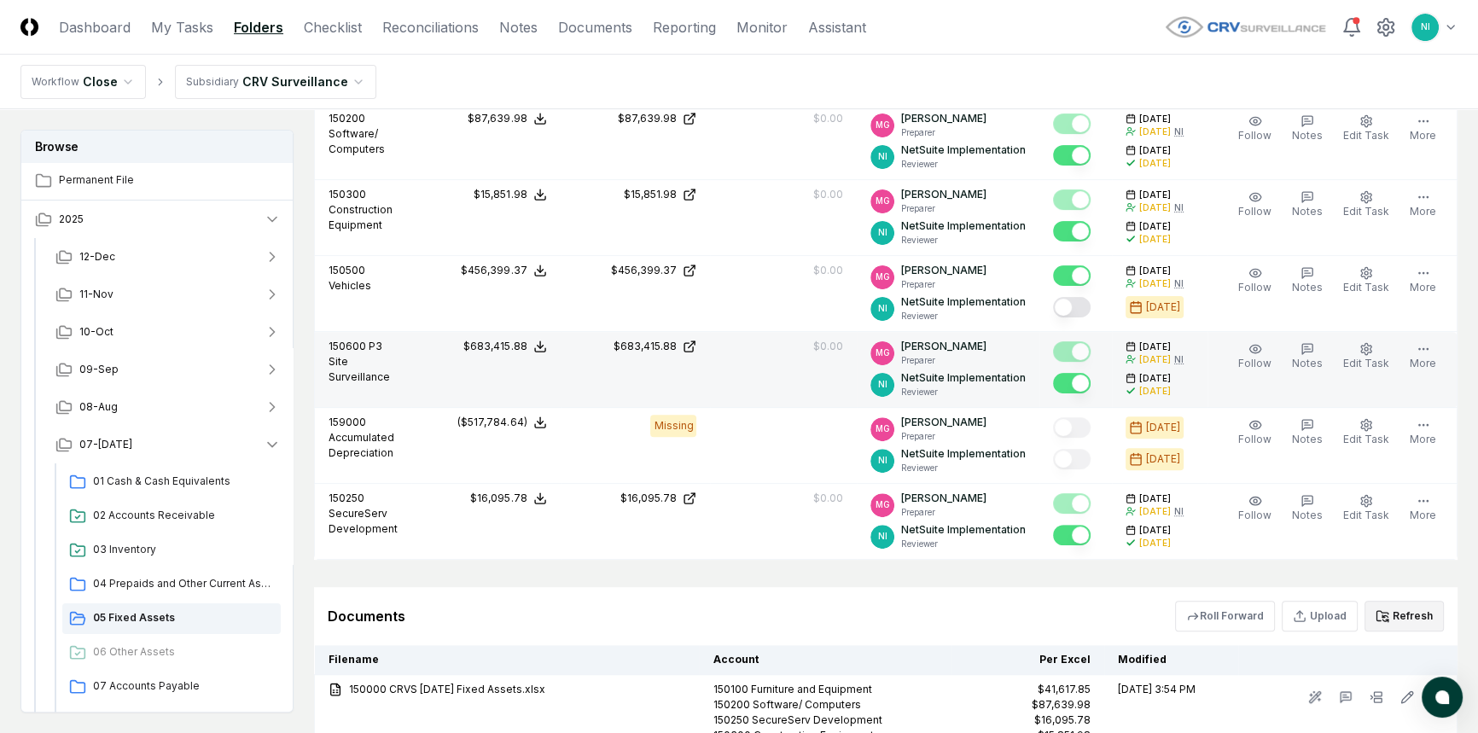
click at [1415, 623] on button "Refresh" at bounding box center [1404, 616] width 79 height 31
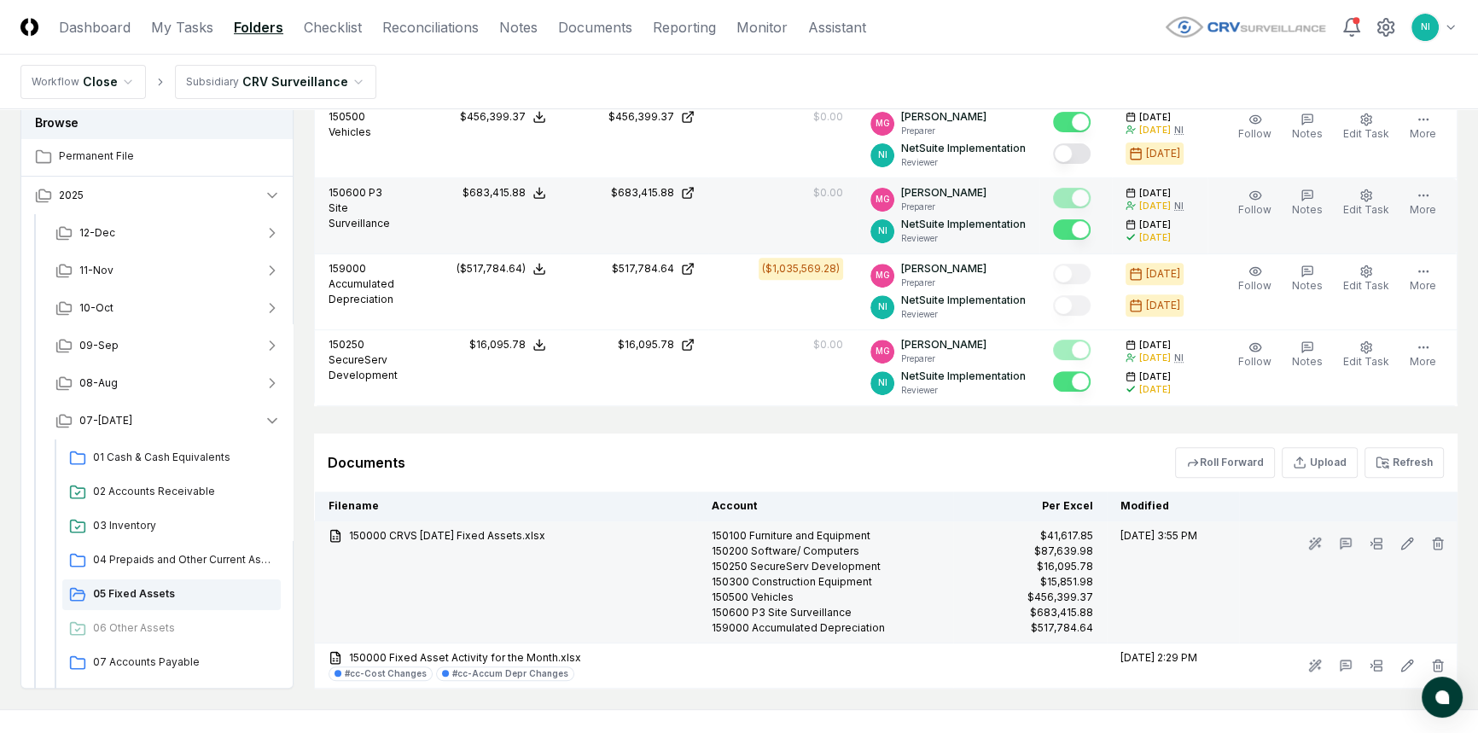
scroll to position [791, 0]
click at [525, 530] on link "150000 CRVS [DATE] Fixed Assets.xlsx" at bounding box center [506, 534] width 355 height 15
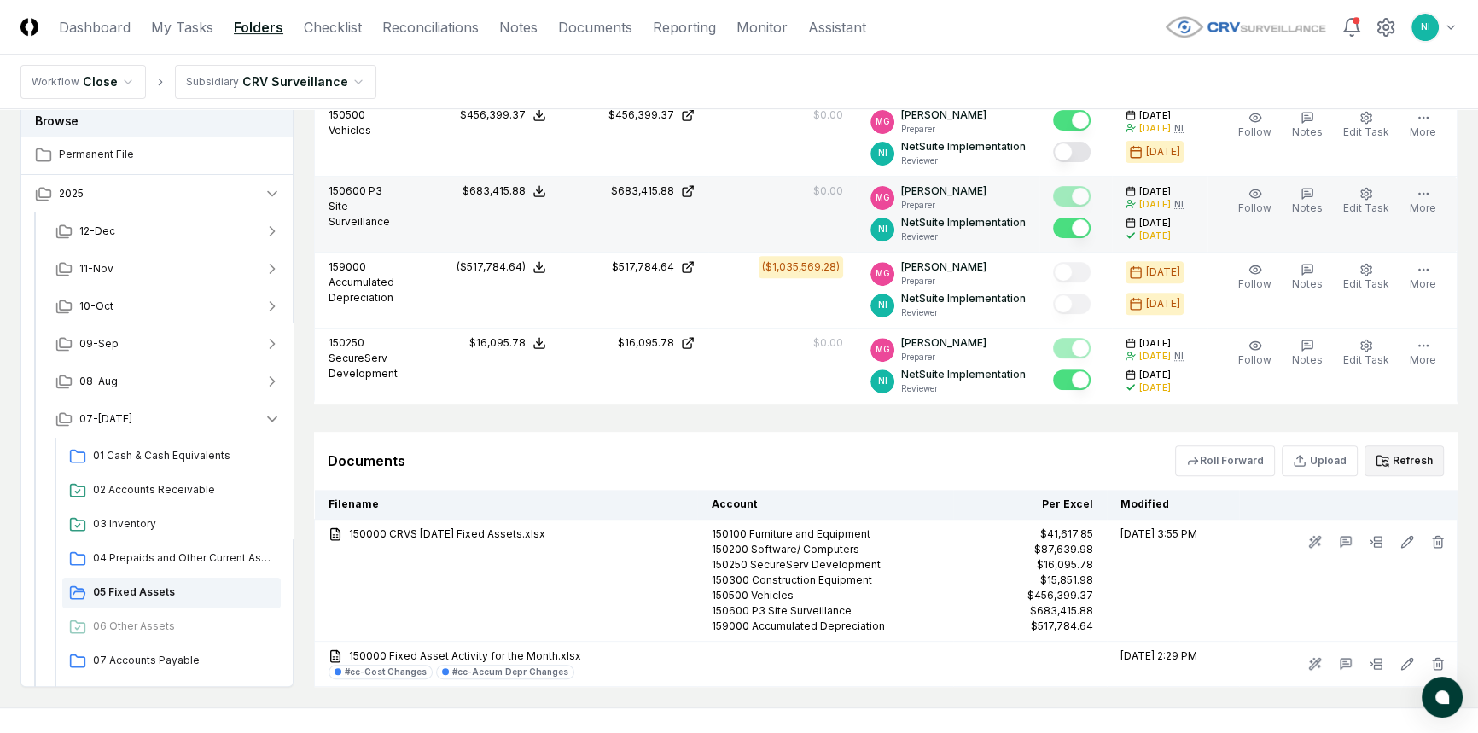
click at [1387, 462] on icon at bounding box center [1383, 461] width 14 height 14
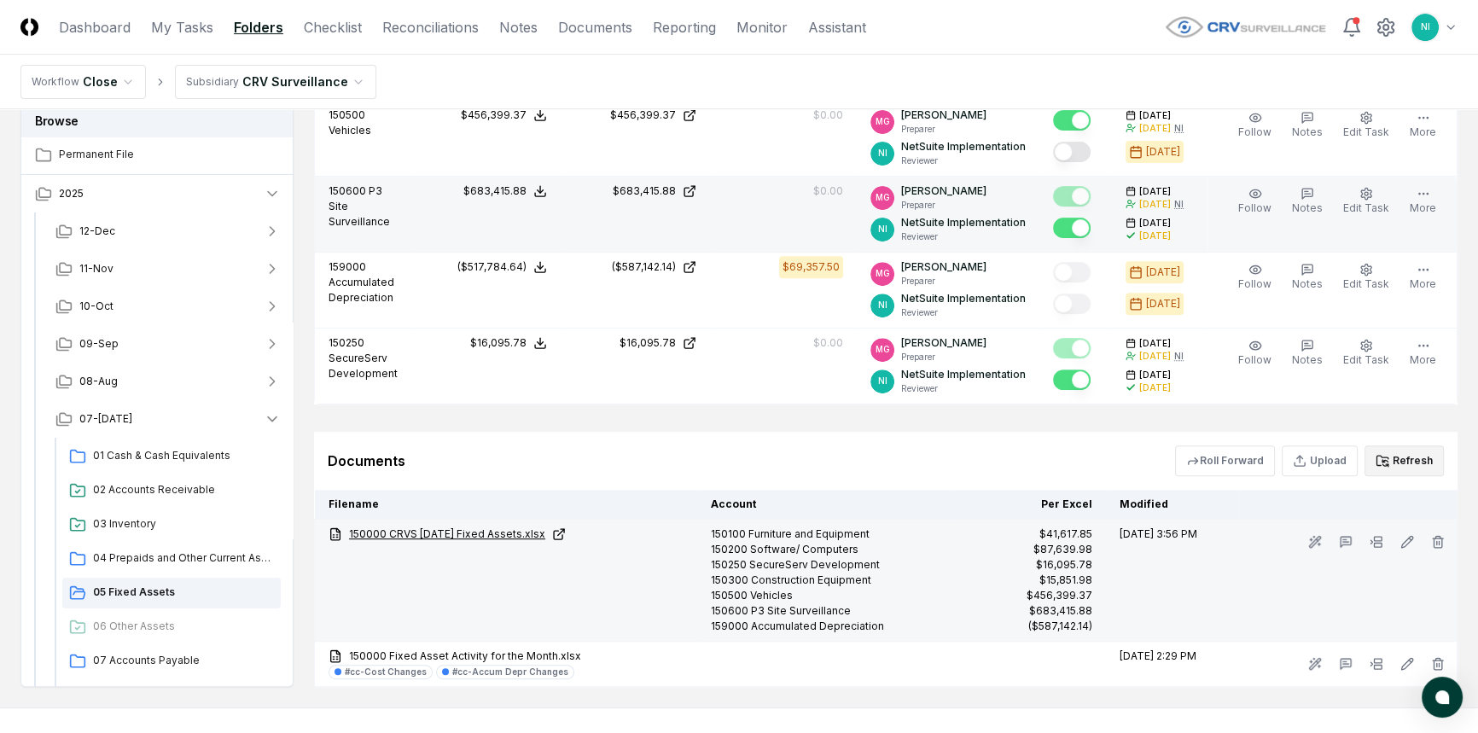
click at [498, 535] on link "150000 CRVS [DATE] Fixed Assets.xlsx" at bounding box center [506, 534] width 355 height 15
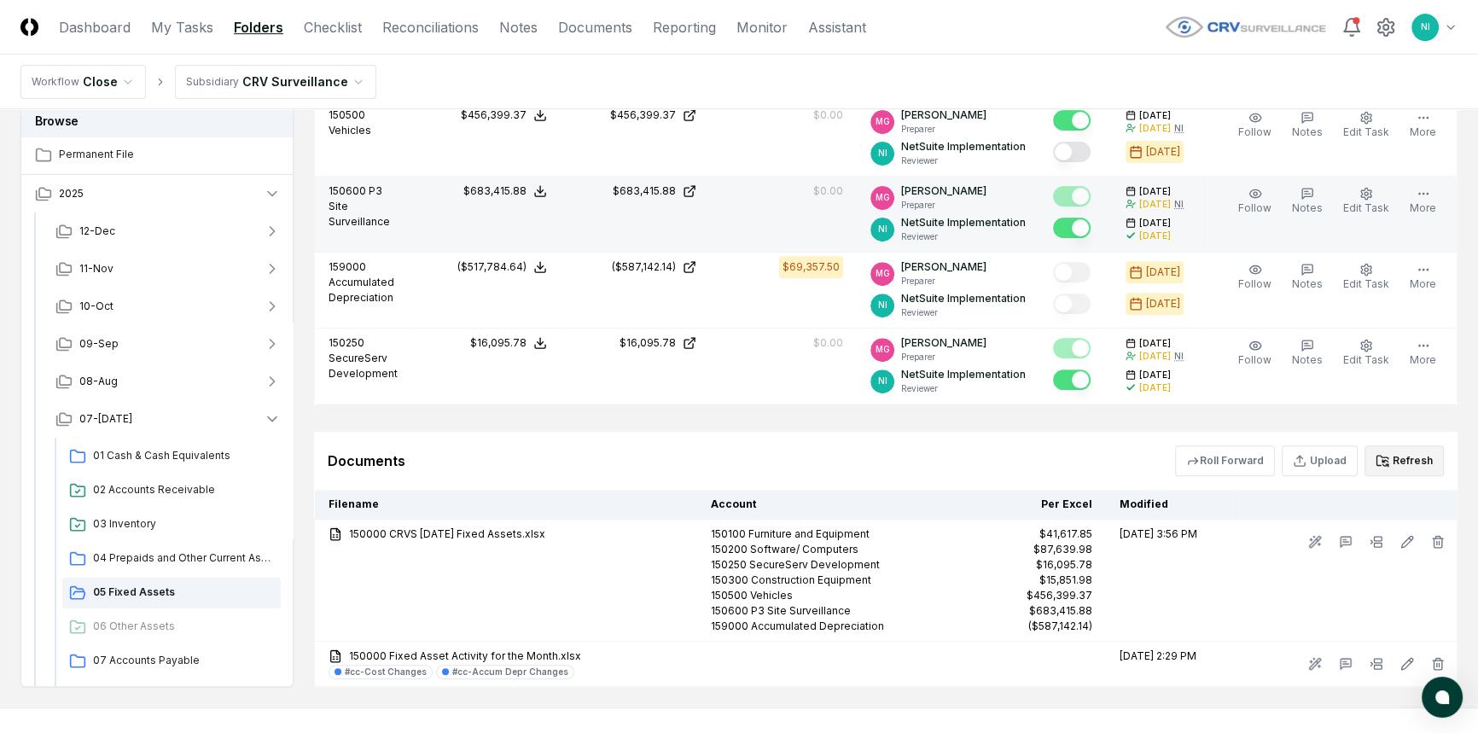
click at [1405, 463] on button "Refresh" at bounding box center [1404, 461] width 79 height 31
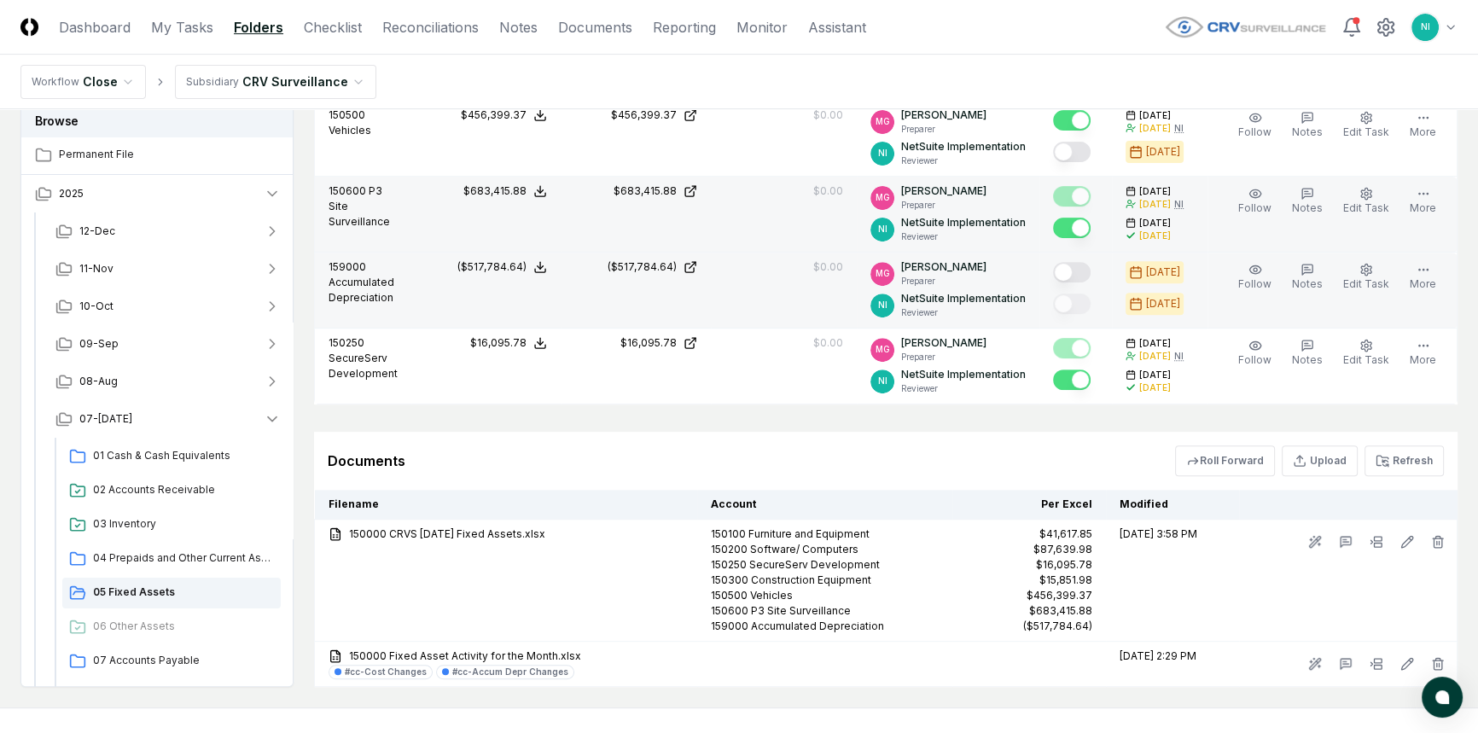
click at [1087, 267] on button "Mark complete" at bounding box center [1072, 272] width 38 height 20
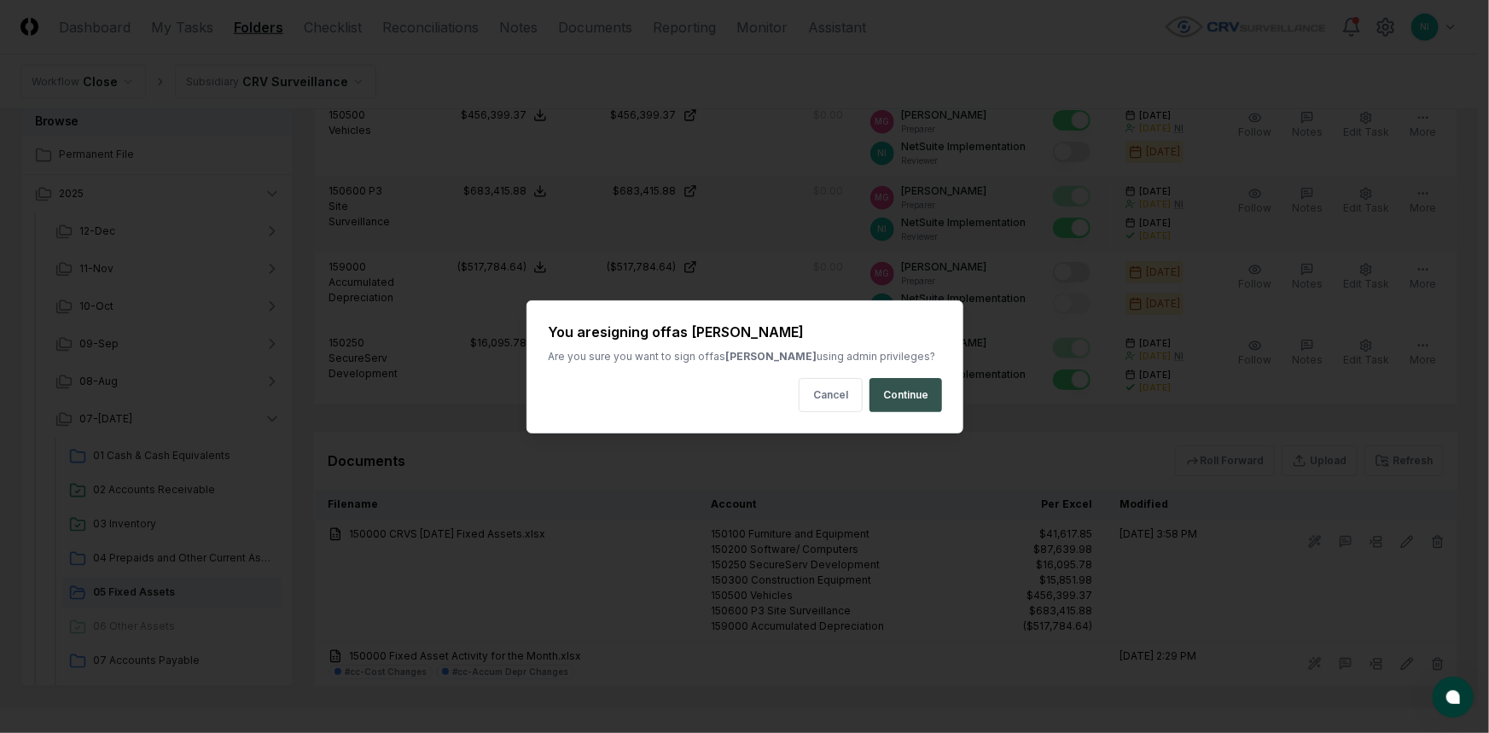
click at [915, 392] on button "Continue" at bounding box center [906, 395] width 73 height 34
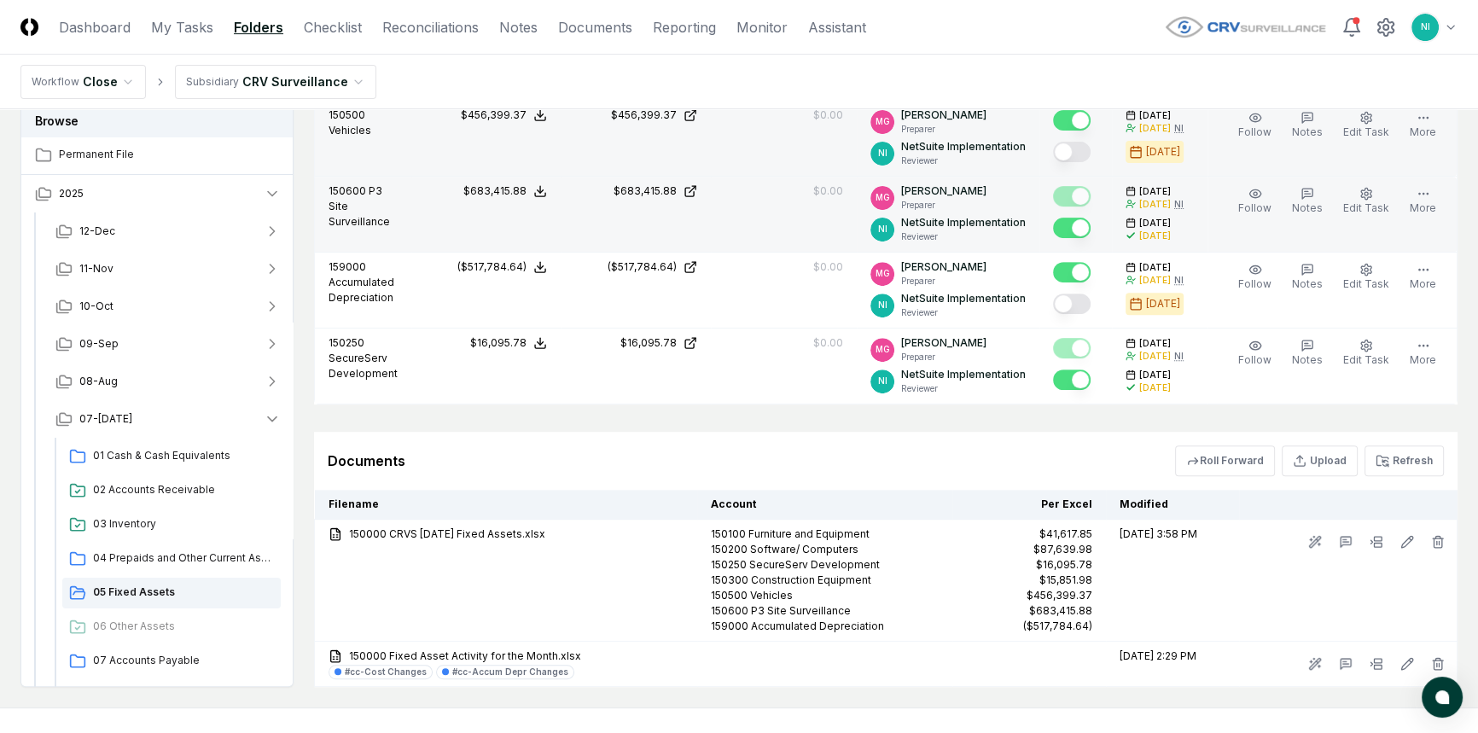
click at [1084, 145] on button "Mark complete" at bounding box center [1072, 152] width 38 height 20
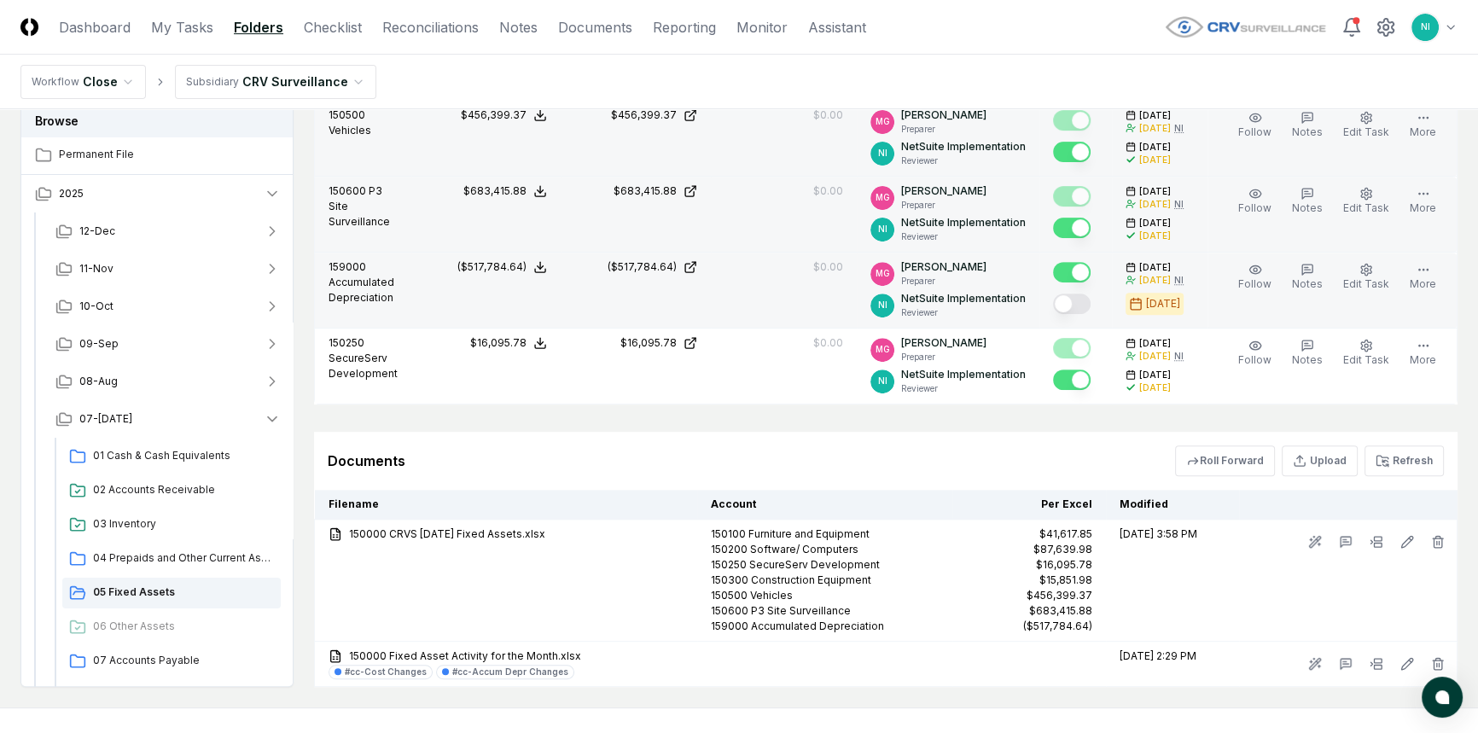
click at [1087, 305] on button "Mark complete" at bounding box center [1072, 304] width 38 height 20
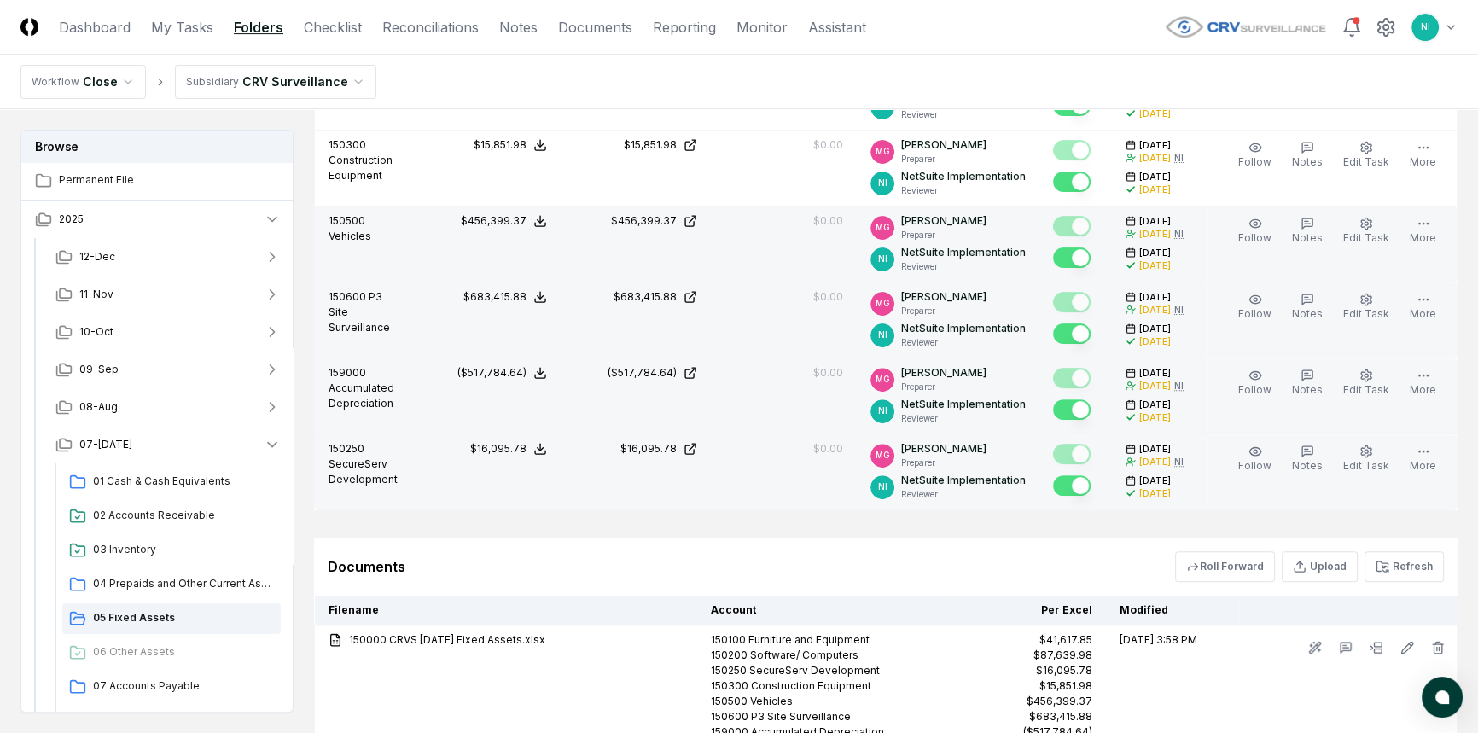
scroll to position [714, 0]
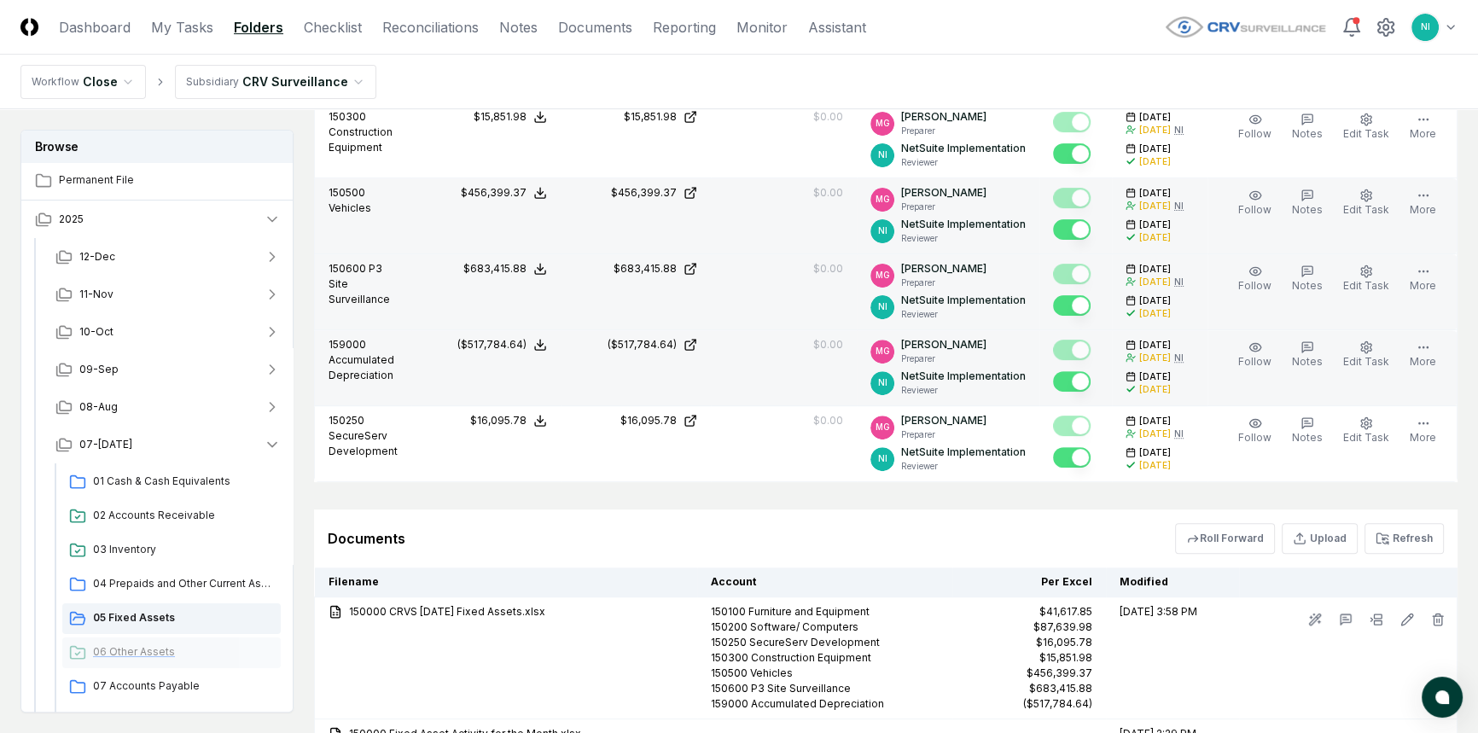
click at [123, 645] on span "06 Other Assets" at bounding box center [183, 651] width 181 height 15
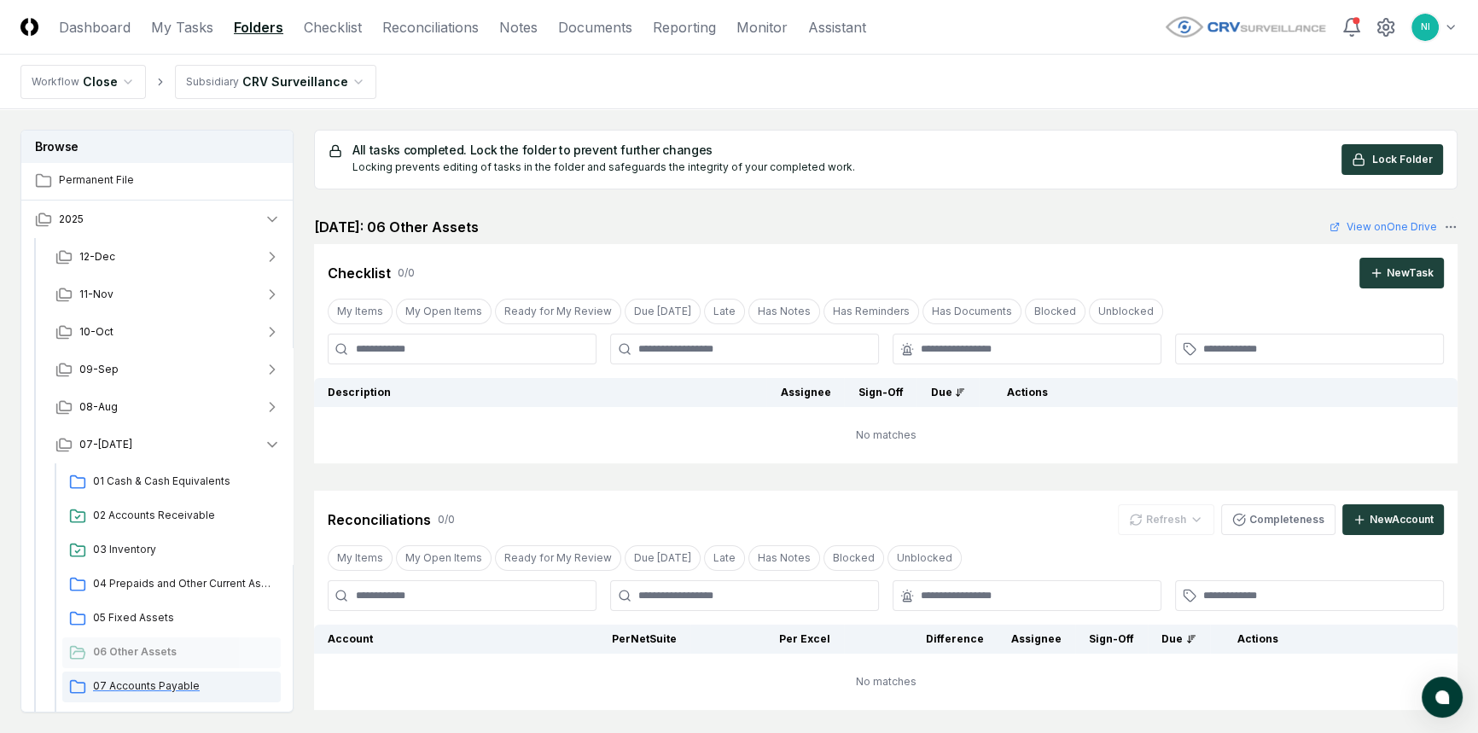
click at [179, 684] on span "07 Accounts Payable" at bounding box center [183, 686] width 181 height 15
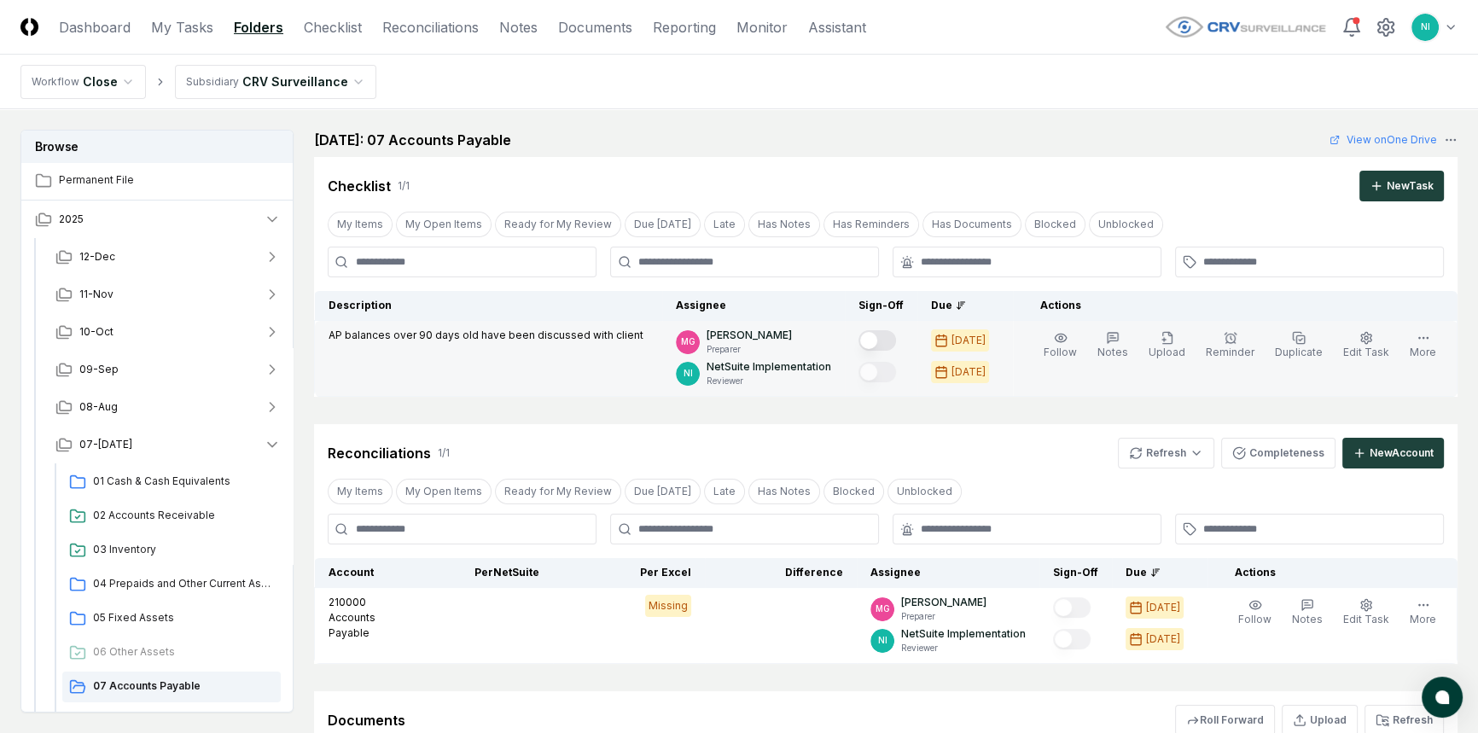
click at [894, 343] on button "Mark complete" at bounding box center [878, 340] width 38 height 20
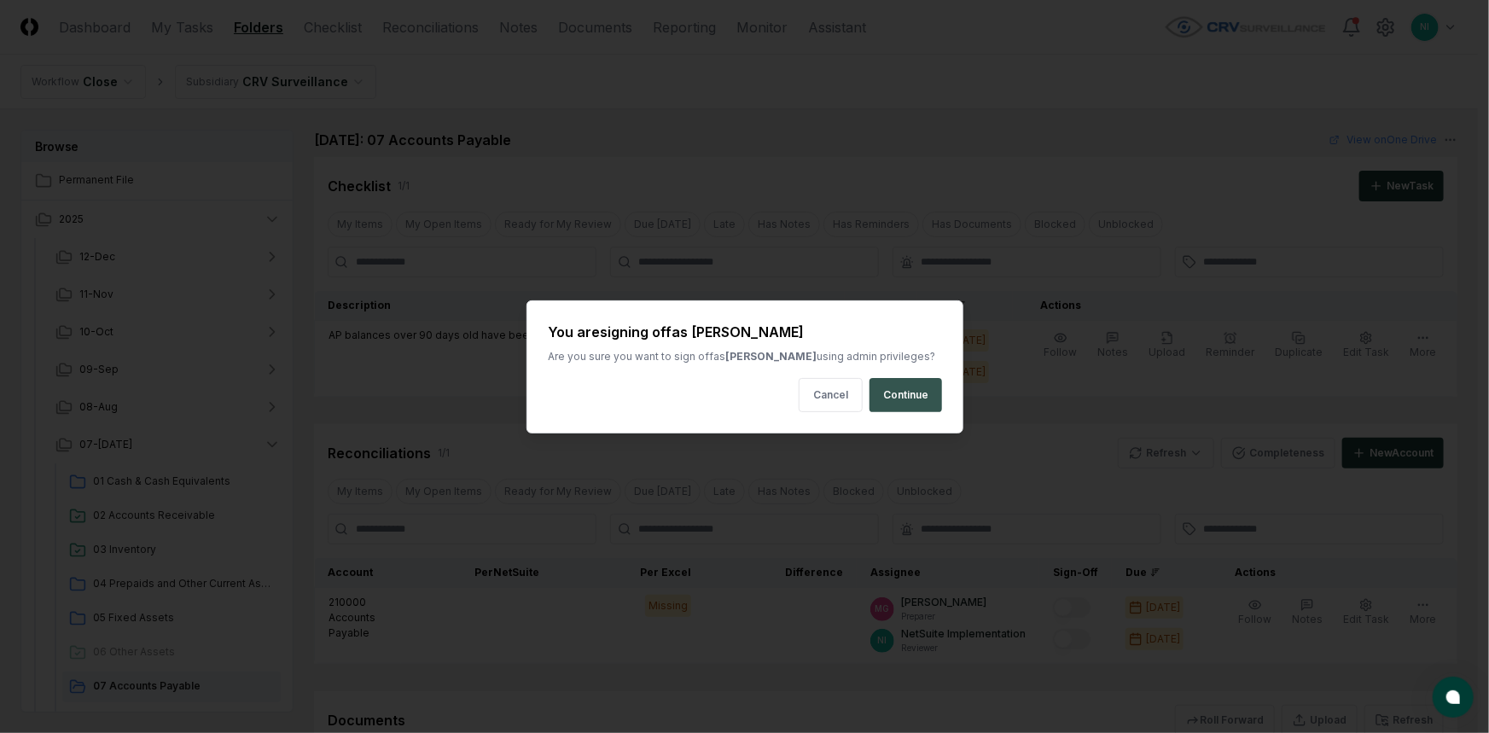
click at [899, 388] on button "Continue" at bounding box center [906, 395] width 73 height 34
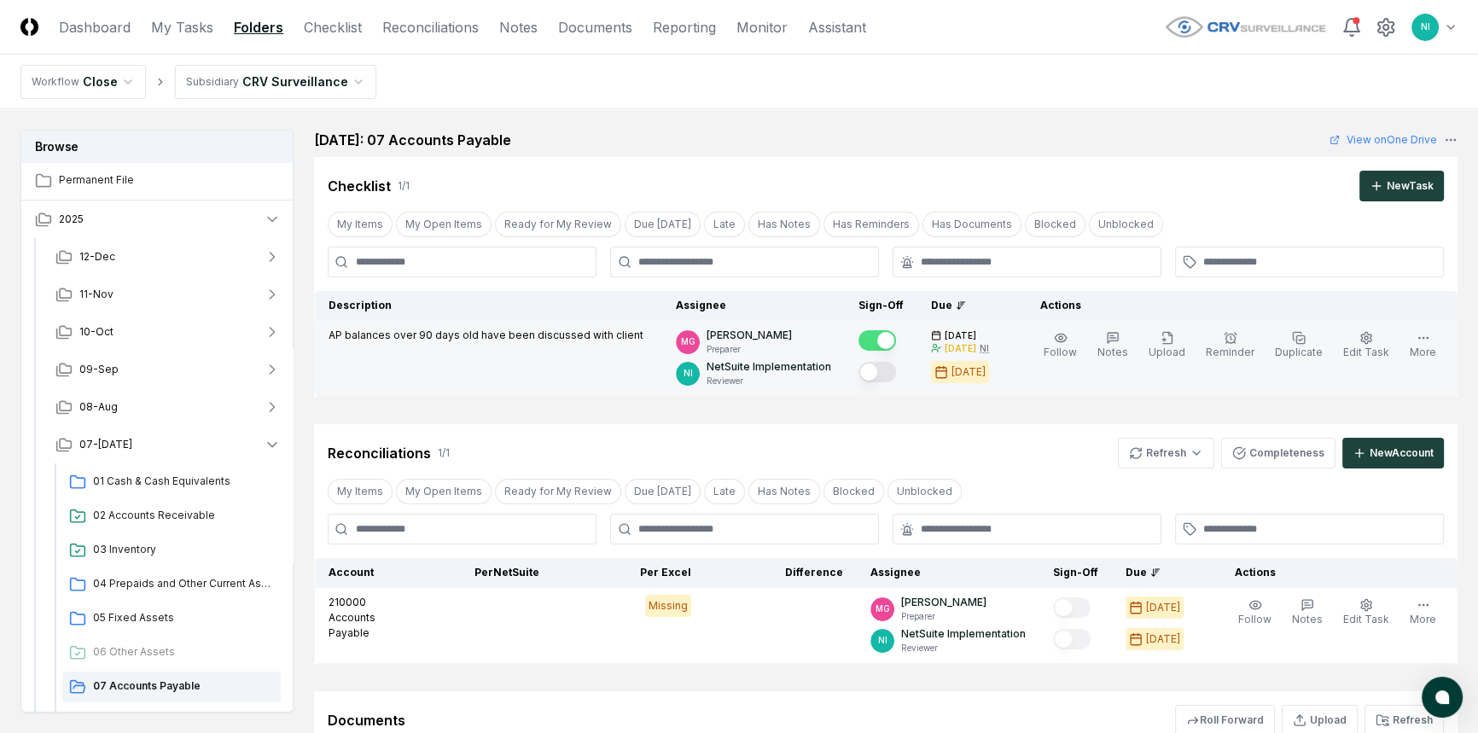
click at [896, 368] on button "Mark complete" at bounding box center [878, 372] width 38 height 20
click at [1179, 462] on html "CloseCore Dashboard My Tasks Folders Checklist Reconciliations Notes Documents …" at bounding box center [739, 479] width 1478 height 958
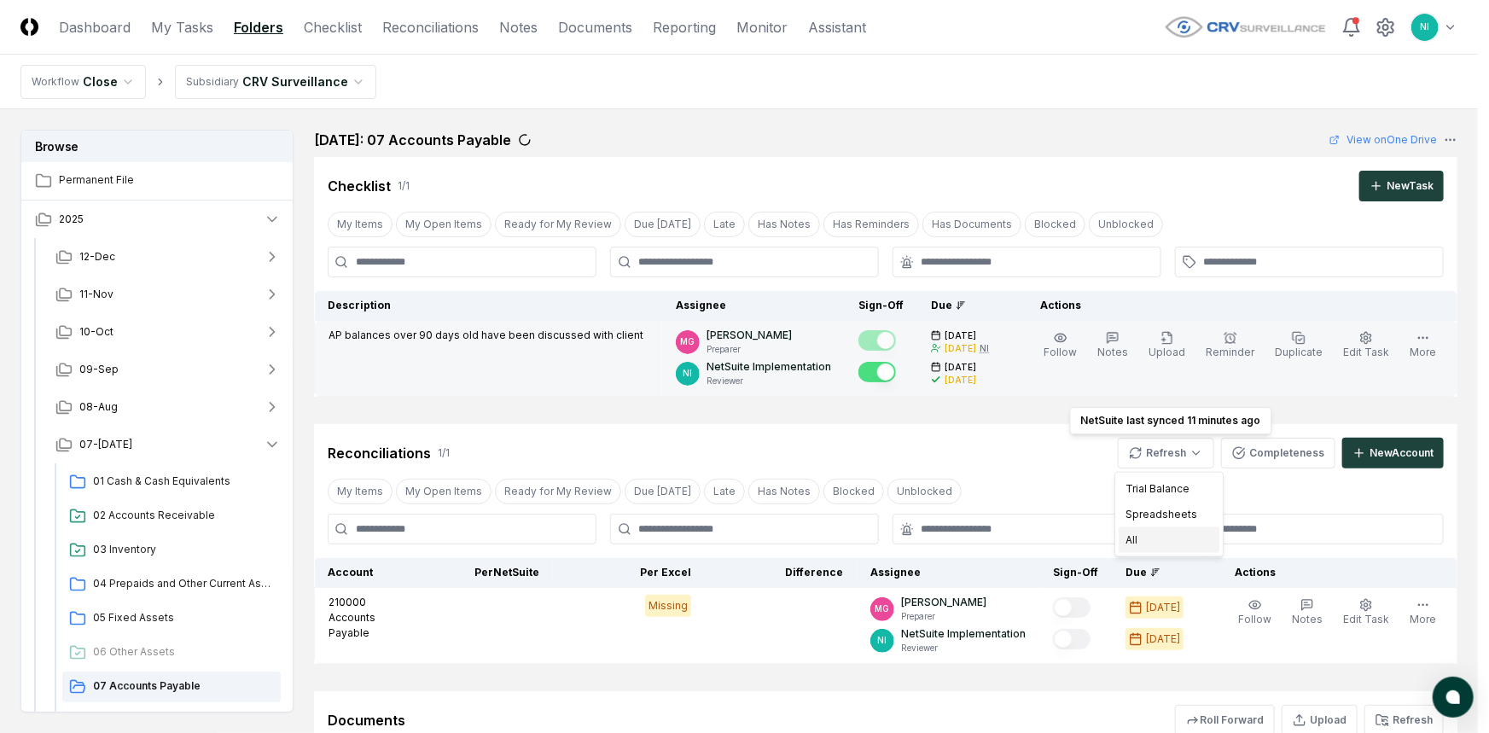
click at [1175, 538] on div "All" at bounding box center [1169, 540] width 101 height 26
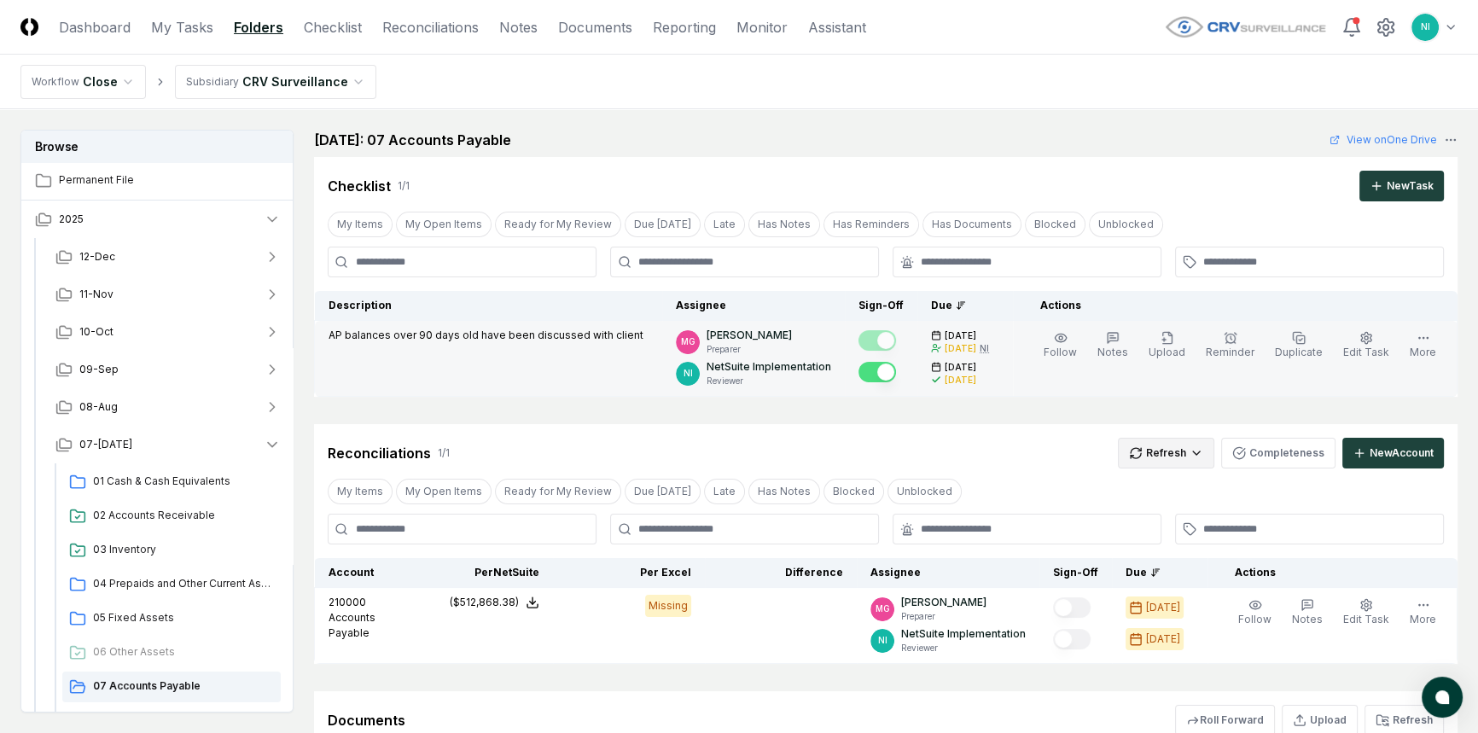
click at [1192, 453] on html "CloseCore Dashboard My Tasks Folders Checklist Reconciliations Notes Documents …" at bounding box center [739, 479] width 1478 height 958
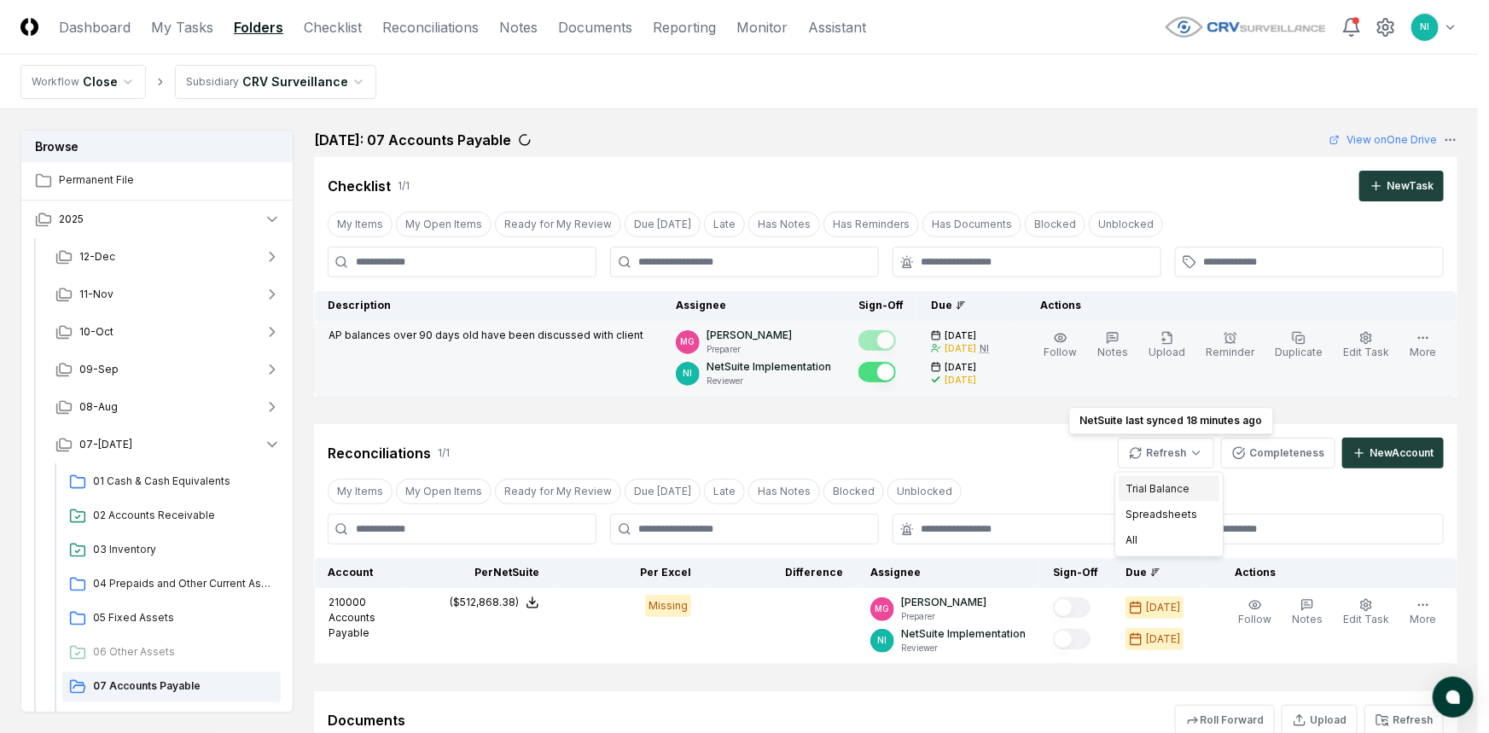
click at [1164, 493] on div "Trial Balance" at bounding box center [1169, 489] width 101 height 26
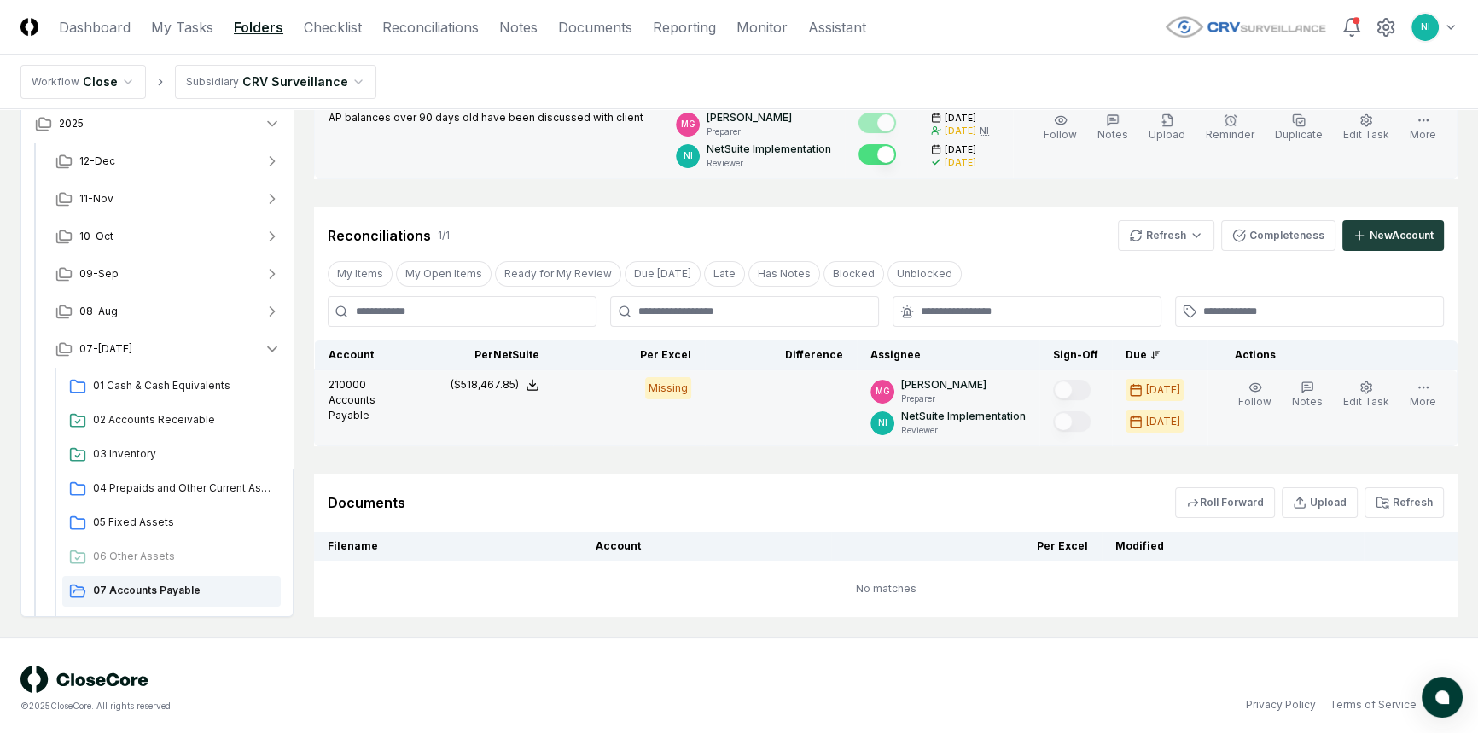
scroll to position [224, 0]
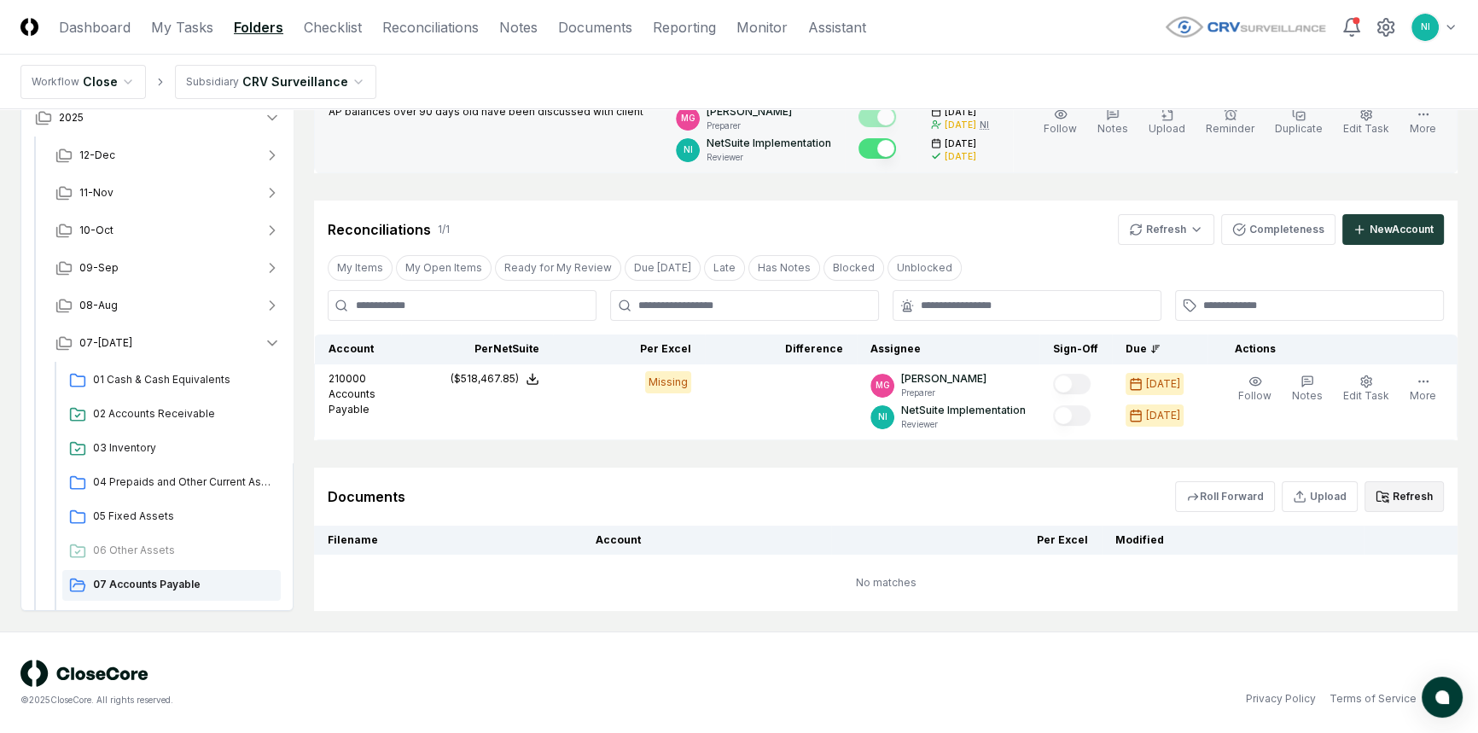
click at [1396, 497] on button "Refresh" at bounding box center [1404, 496] width 79 height 31
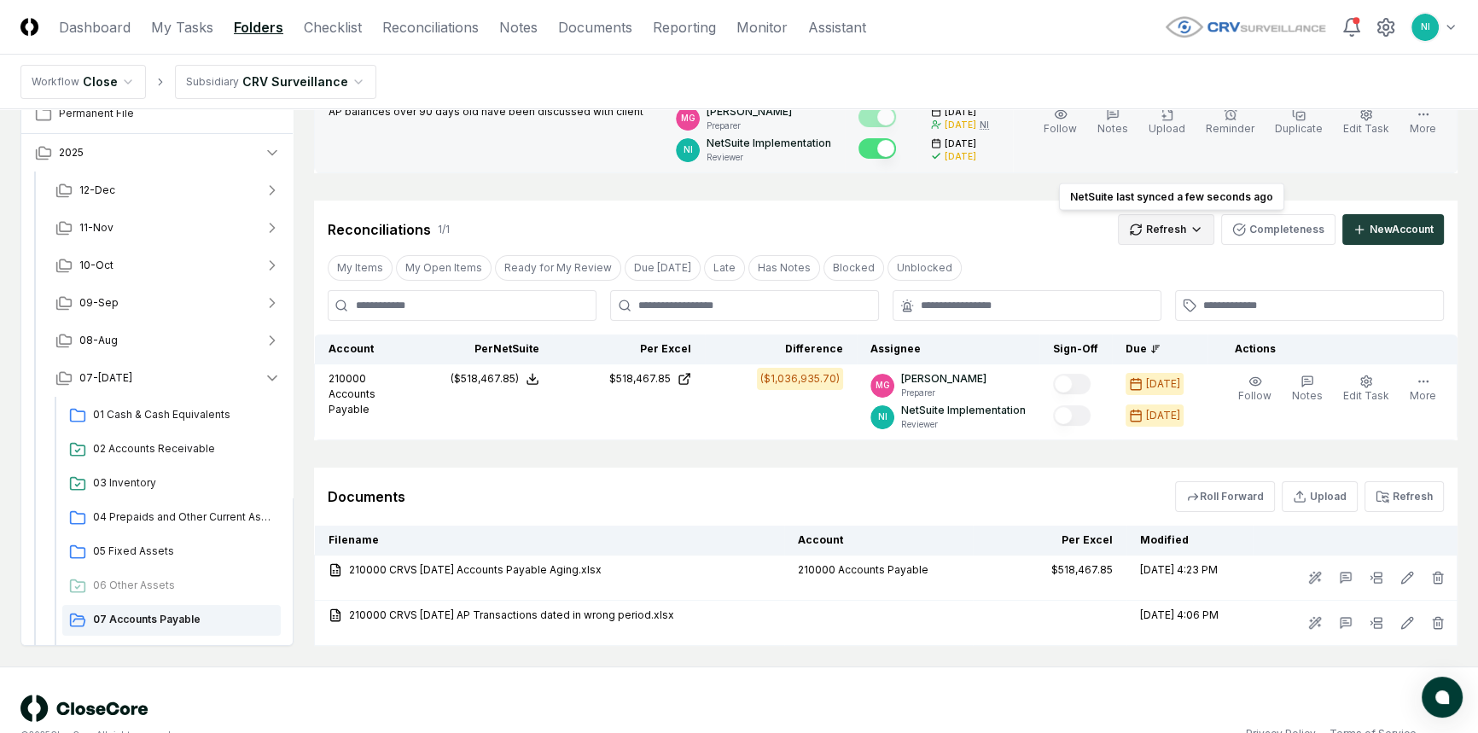
click at [1178, 234] on html "CloseCore Dashboard My Tasks Folders Checklist Reconciliations Notes Documents …" at bounding box center [739, 272] width 1478 height 993
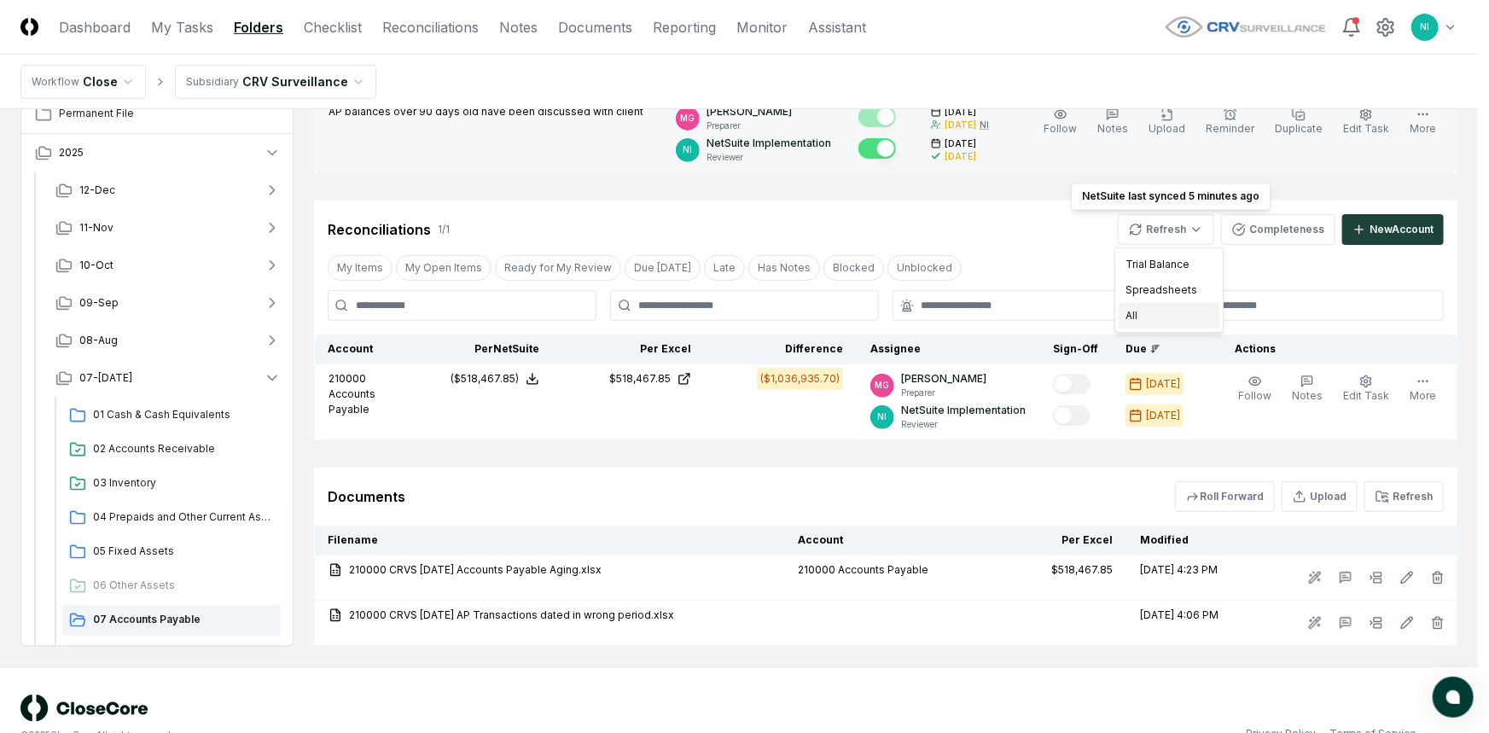
click at [1162, 316] on div "All" at bounding box center [1169, 316] width 101 height 26
